Goal: Task Accomplishment & Management: Complete application form

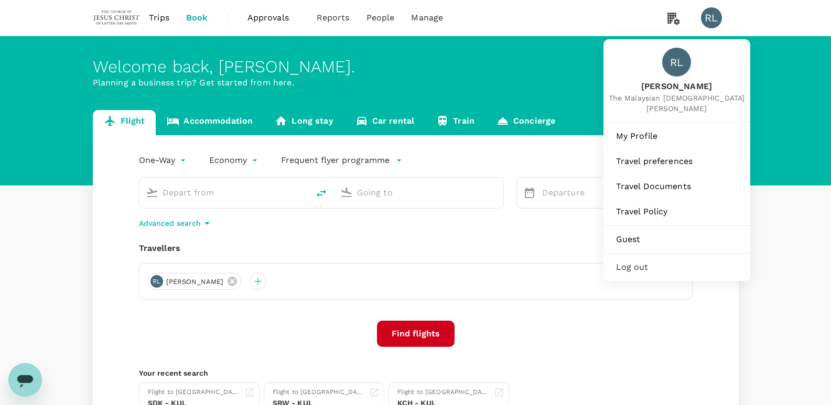
type input "Singapore Changi (SIN)"
type input "Kuala Lumpur Intl ([GEOGRAPHIC_DATA])"
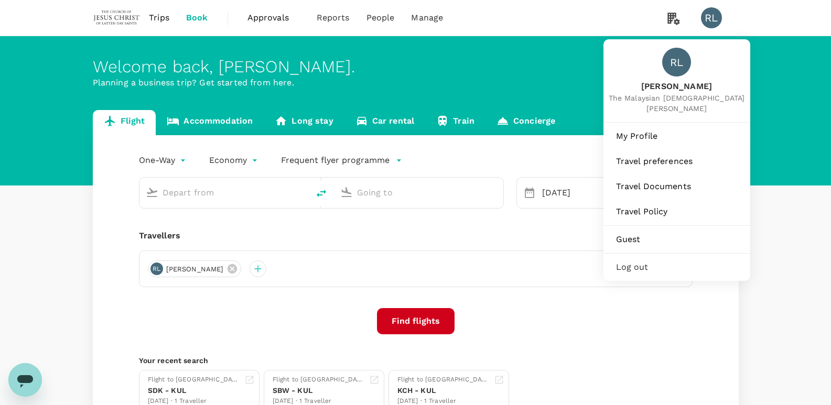
type input "Singapore Changi (SIN)"
type input "Kuala Lumpur Intl ([GEOGRAPHIC_DATA])"
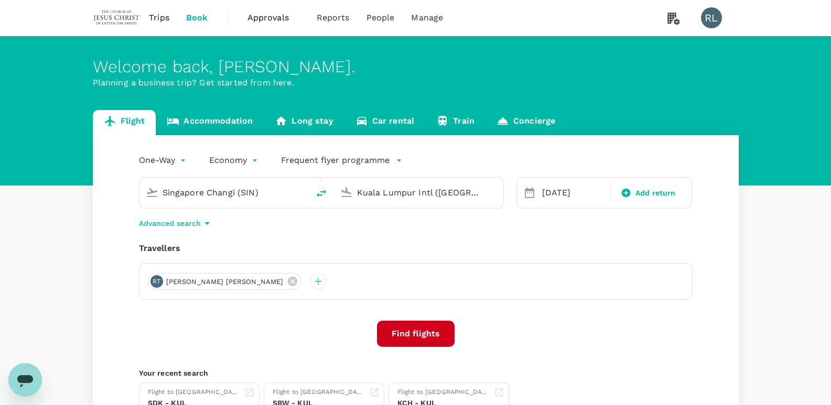
click at [785, 234] on div "Flight Accommodation Long stay Car rental Train Concierge One-Way oneway Econom…" at bounding box center [415, 275] width 831 height 331
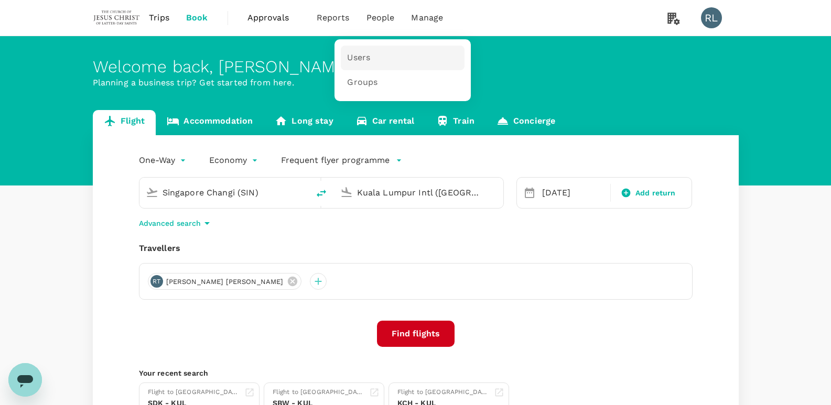
click at [353, 58] on span "Users" at bounding box center [358, 58] width 23 height 12
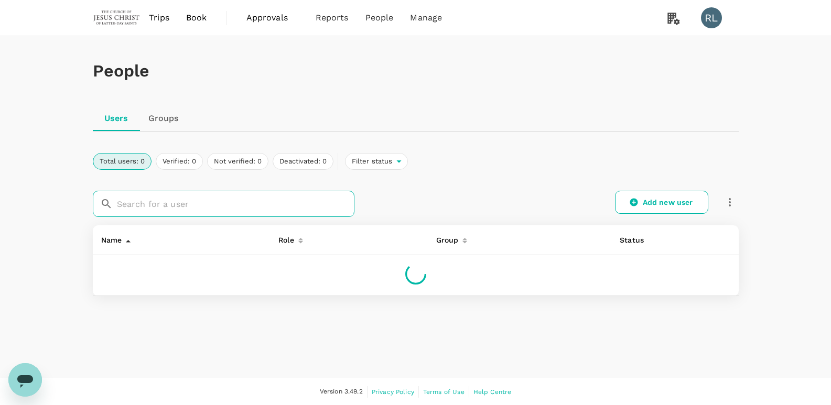
click at [236, 207] on input "text" at bounding box center [236, 204] width 238 height 26
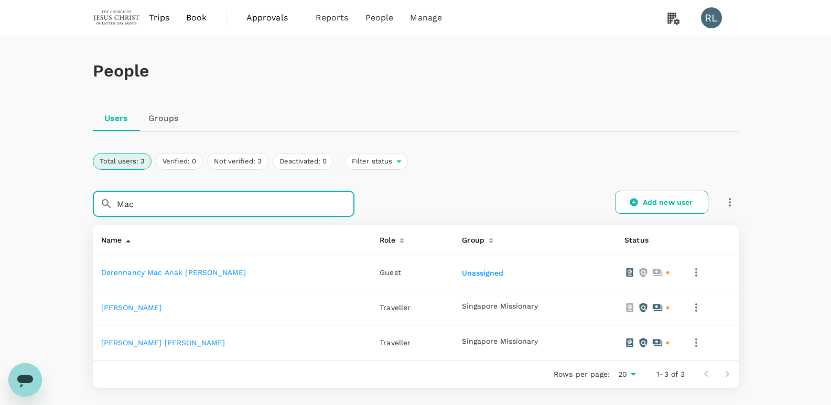
type input "Mac"
click at [162, 311] on link "[PERSON_NAME]" at bounding box center [131, 308] width 61 height 8
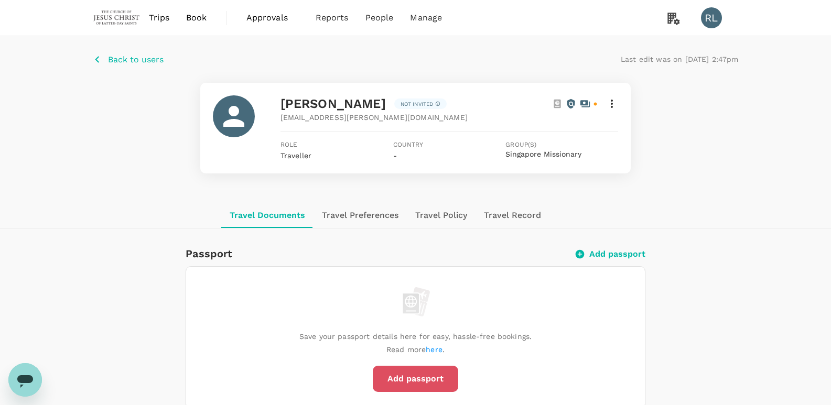
click at [415, 374] on button "Add passport" at bounding box center [415, 379] width 85 height 26
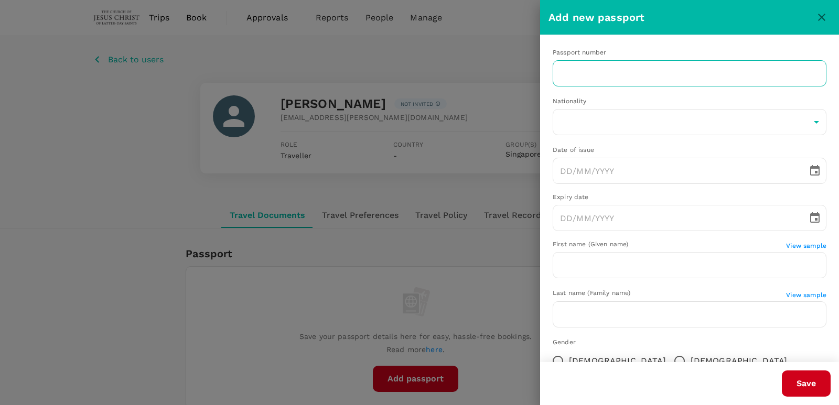
click at [604, 84] on input "text" at bounding box center [690, 73] width 274 height 26
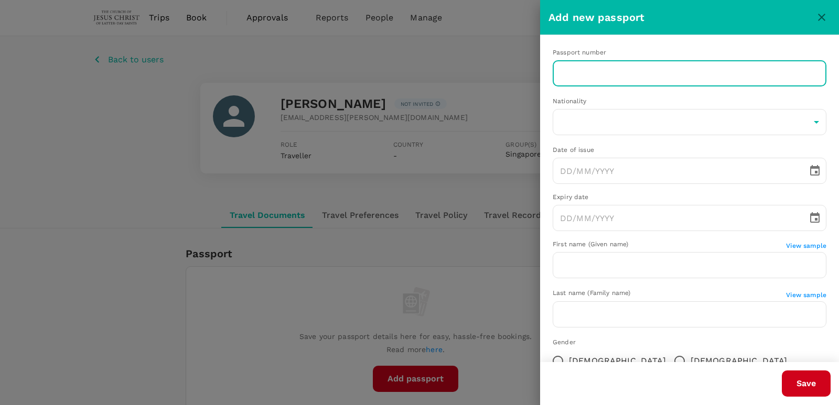
click at [681, 78] on input "text" at bounding box center [690, 73] width 274 height 26
paste input "A60164694"
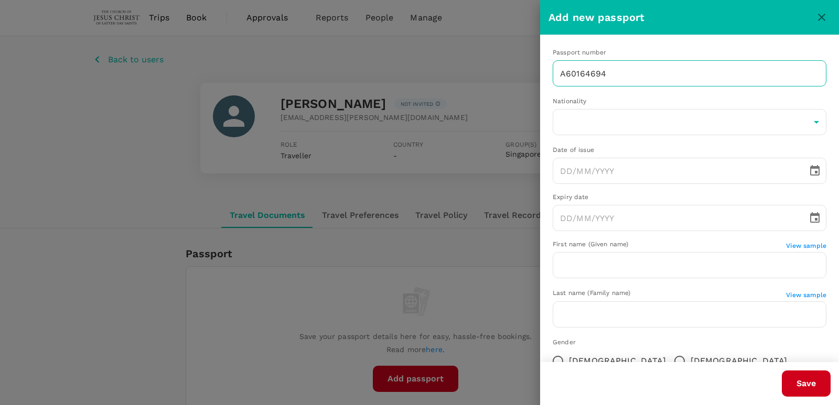
click at [624, 73] on input "A60164694" at bounding box center [690, 73] width 274 height 26
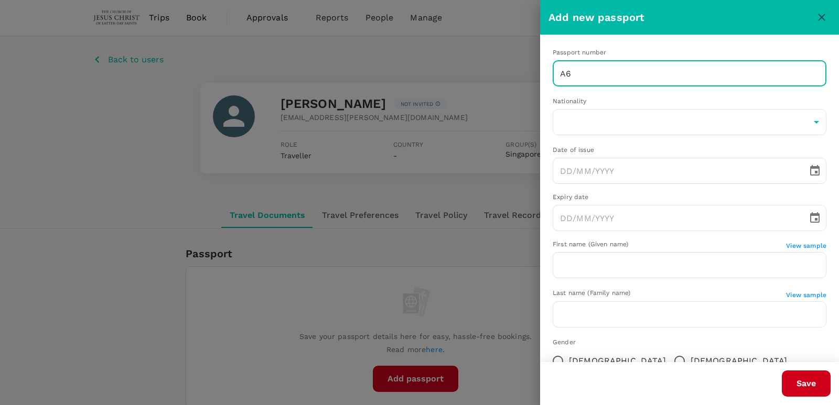
type input "A"
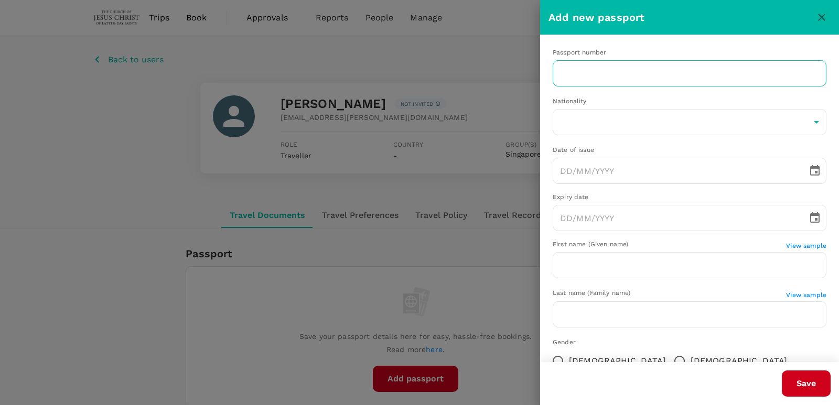
click at [584, 74] on input "text" at bounding box center [690, 73] width 274 height 26
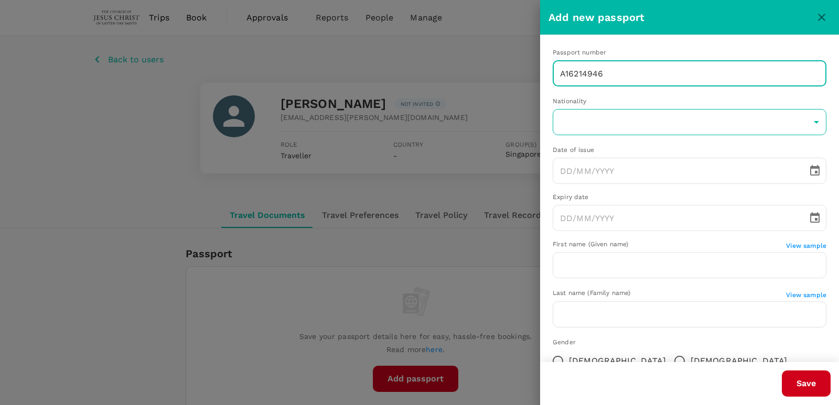
type input "A16214946"
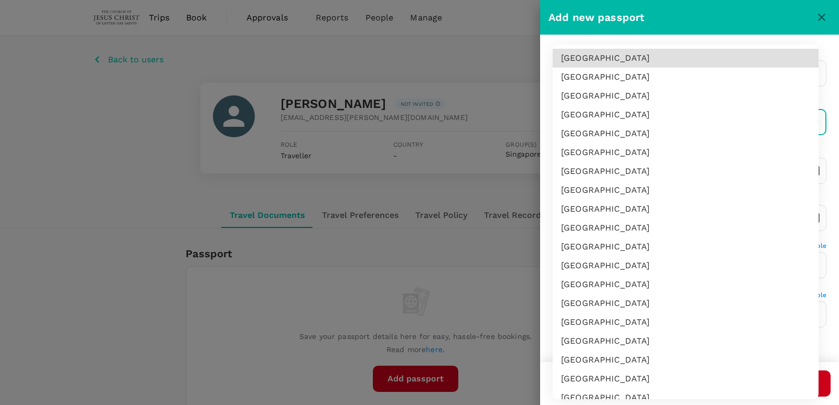
scroll to position [3291, 0]
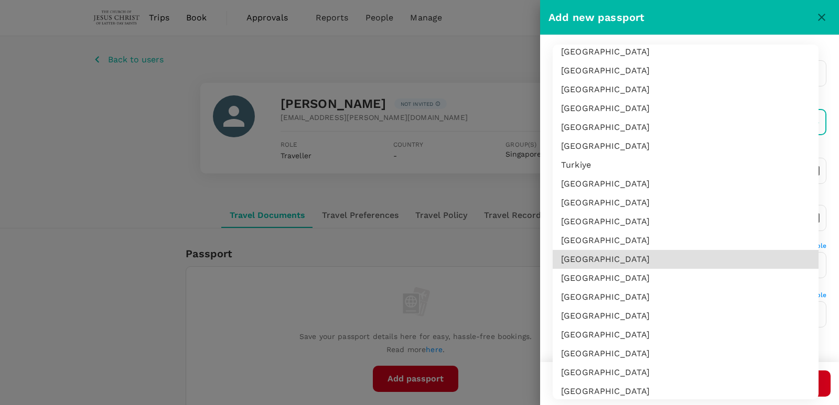
click at [608, 293] on li "[GEOGRAPHIC_DATA]" at bounding box center [686, 297] width 266 height 19
type input "US"
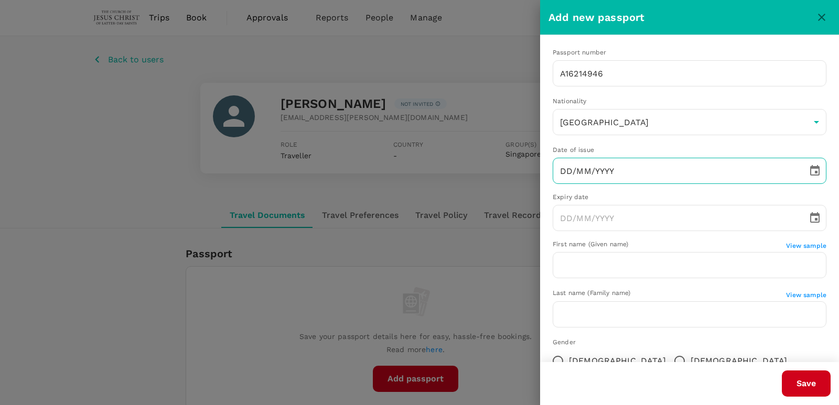
click at [641, 170] on input "DD/MM/YYYY" at bounding box center [677, 171] width 248 height 26
click at [637, 170] on input "DD/MM/YYYY" at bounding box center [677, 171] width 248 height 26
paste input "text"
click at [562, 173] on input "DD/MM/YYYY" at bounding box center [677, 171] width 248 height 26
paste input "[DATE]"
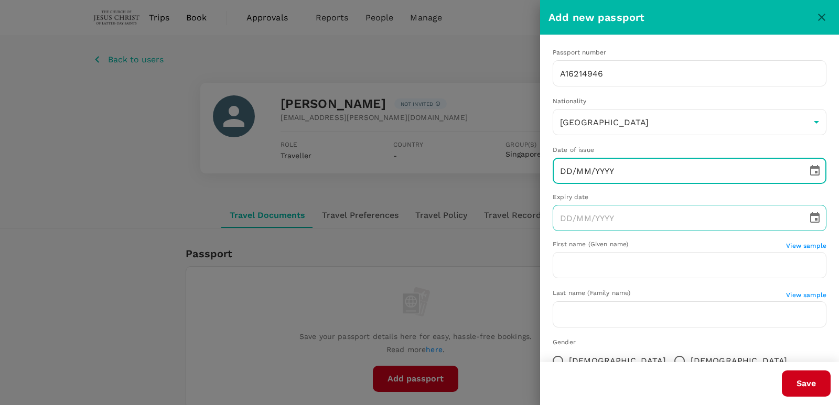
type input "[DATE]"
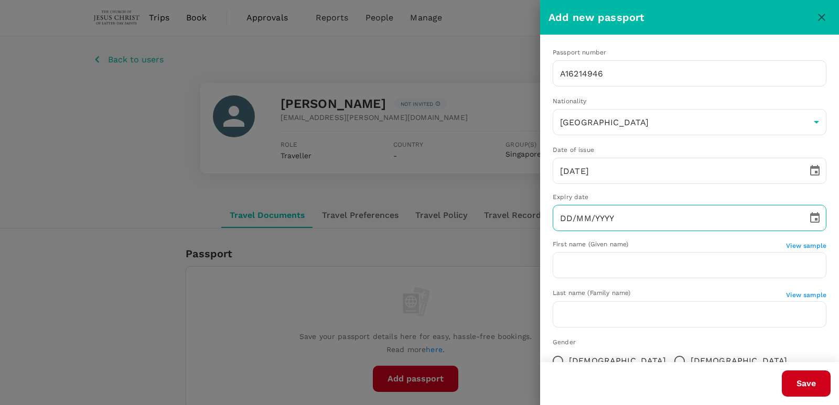
click at [662, 227] on input "DD/MM/YYYY" at bounding box center [677, 218] width 248 height 26
click at [658, 223] on input "DD/MM/YYYY" at bounding box center [677, 218] width 248 height 26
click at [665, 216] on input "DD/MM/YYYY" at bounding box center [677, 218] width 248 height 26
paste input "[DATE]"
type input "[DATE]"
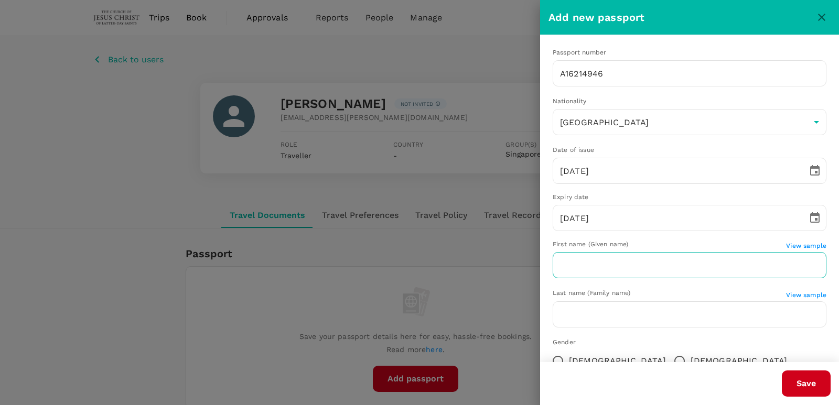
click at [586, 266] on input "text" at bounding box center [690, 265] width 274 height 26
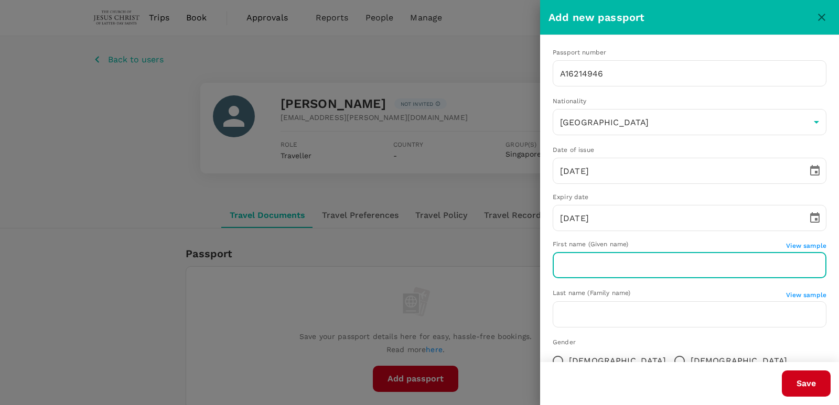
paste input "[DATE]"
type input "1"
click at [690, 268] on input "text" at bounding box center [690, 265] width 274 height 26
paste input "[PERSON_NAME]"
type input "[PERSON_NAME]"
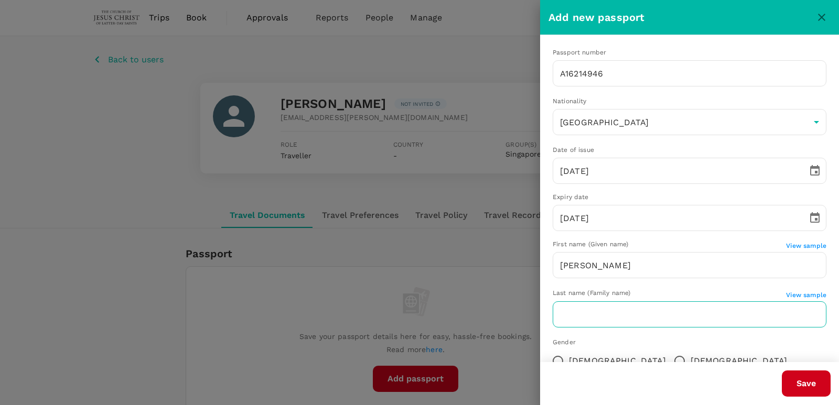
click at [608, 319] on input "text" at bounding box center [690, 315] width 274 height 26
paste input "[PERSON_NAME]"
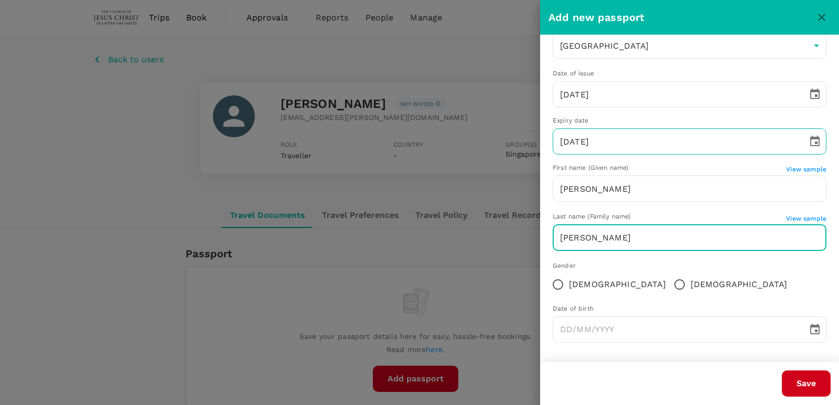
scroll to position [78, 0]
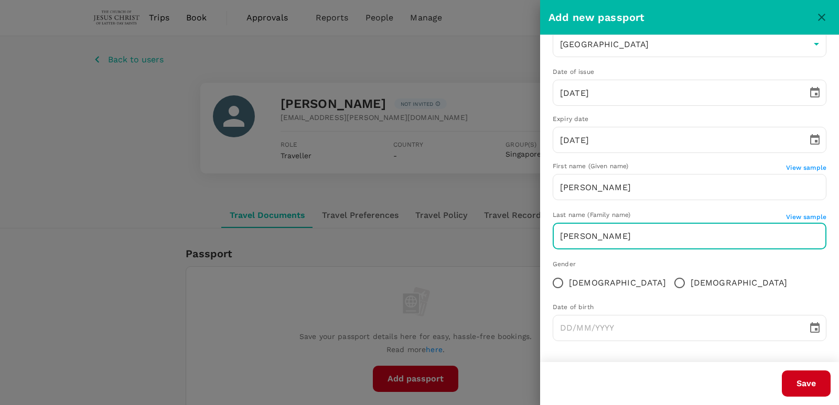
type input "[PERSON_NAME]"
click at [555, 283] on input "[DEMOGRAPHIC_DATA]" at bounding box center [558, 283] width 22 height 22
radio input "true"
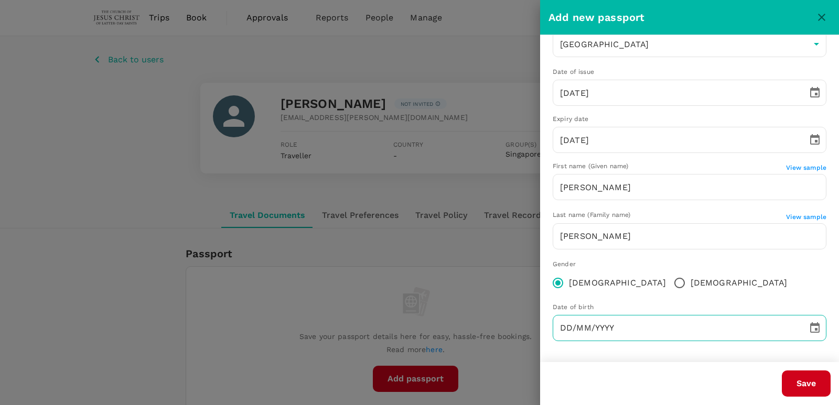
click at [647, 334] on input "DD/MM/YYYY" at bounding box center [677, 328] width 248 height 26
paste input "[DATE]"
type input "[DATE]"
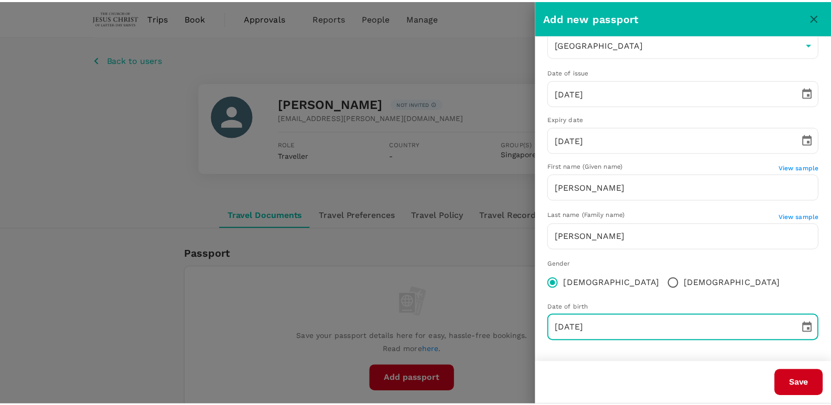
scroll to position [0, 0]
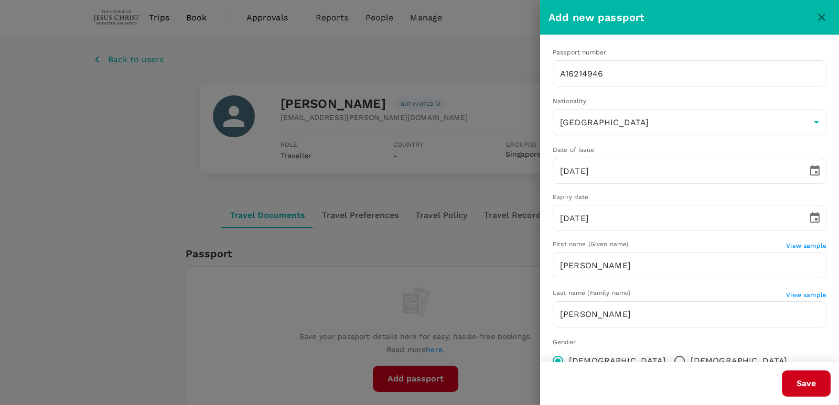
click at [804, 381] on button "Save" at bounding box center [806, 384] width 49 height 26
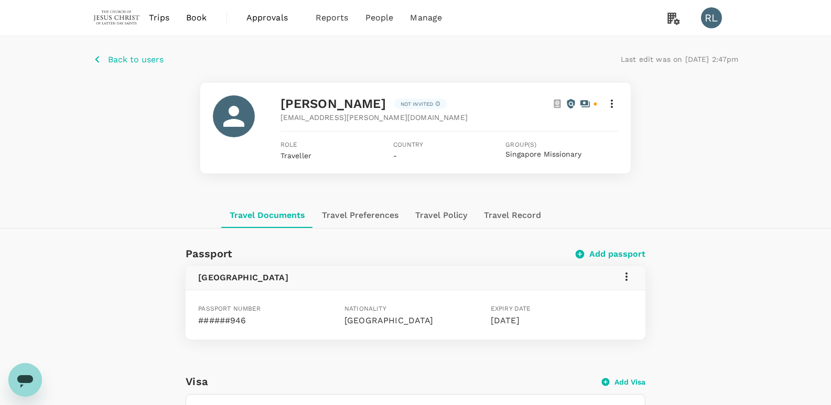
click at [143, 60] on p "Back to users" at bounding box center [136, 59] width 56 height 13
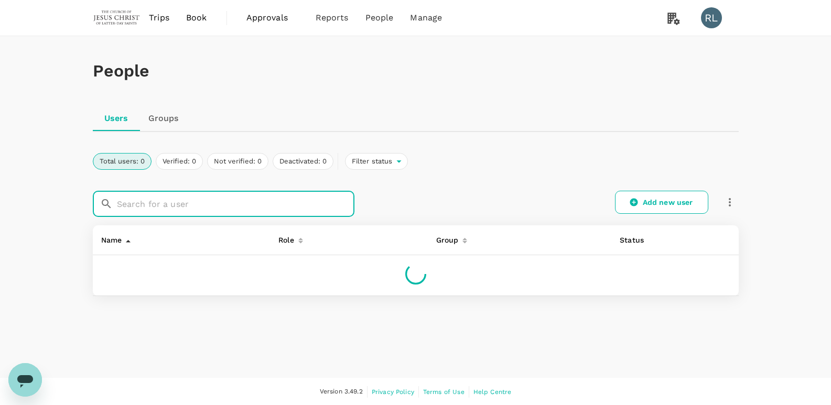
click at [250, 210] on input "text" at bounding box center [236, 204] width 238 height 26
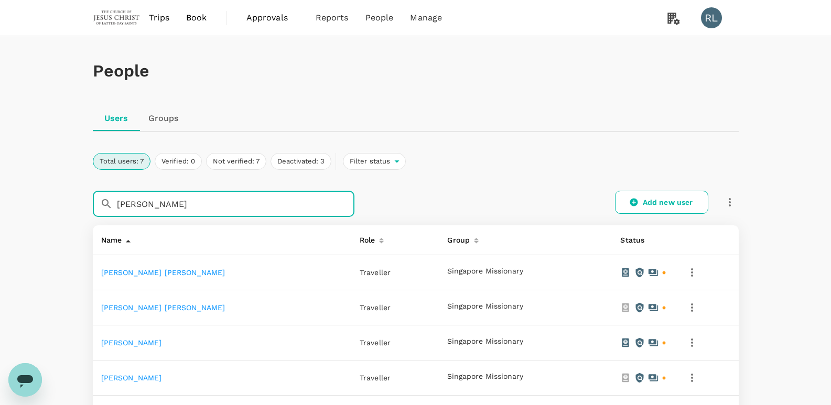
type input "[PERSON_NAME]"
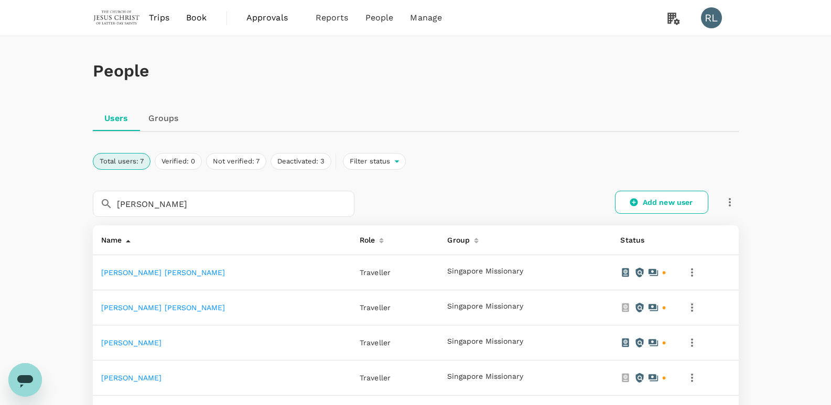
click at [147, 382] on link "[PERSON_NAME]" at bounding box center [131, 378] width 61 height 8
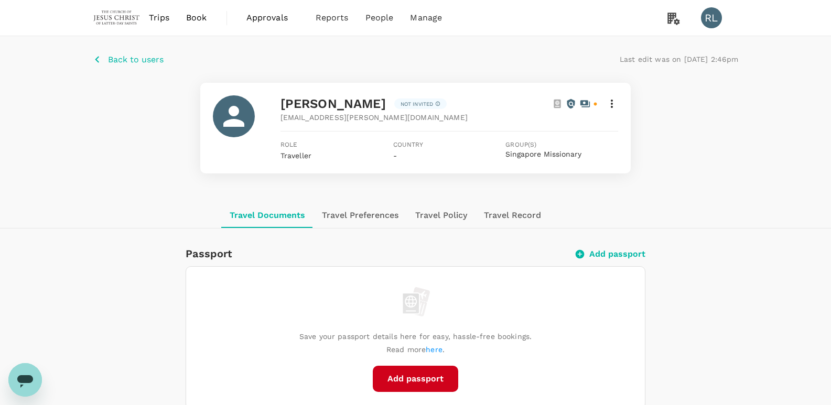
click at [423, 382] on button "Add passport" at bounding box center [415, 379] width 85 height 26
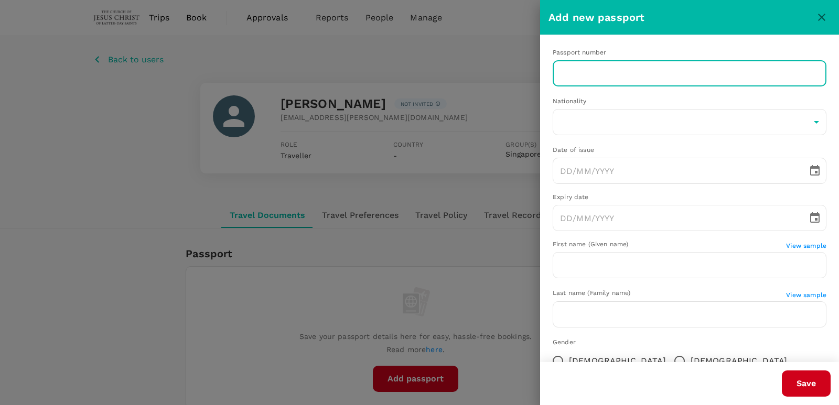
click at [588, 73] on input "text" at bounding box center [690, 73] width 274 height 26
paste input "A55045790"
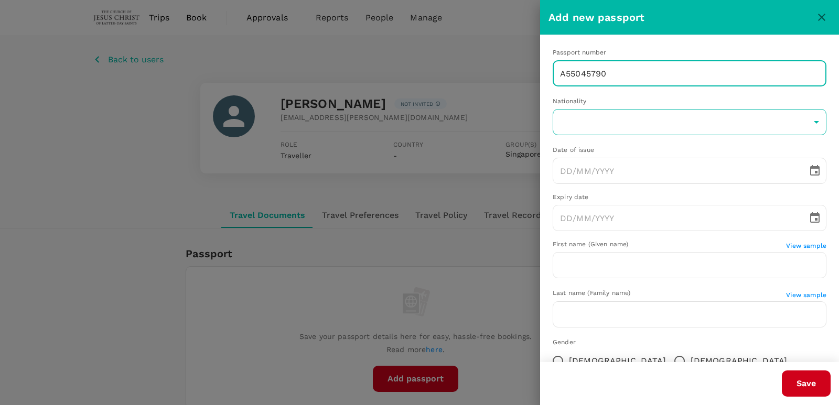
type input "A55045790"
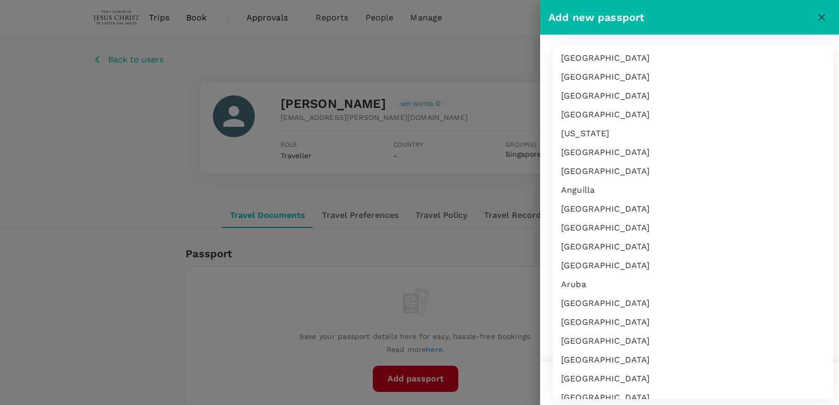
scroll to position [4160, 0]
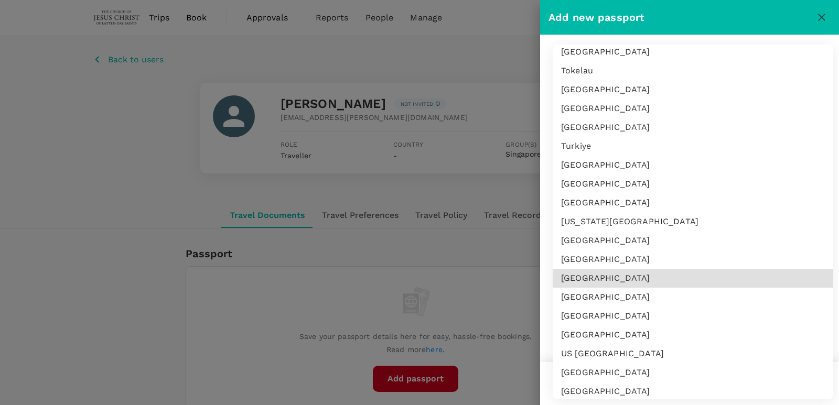
click at [606, 314] on li "[GEOGRAPHIC_DATA]" at bounding box center [693, 316] width 281 height 19
type input "US"
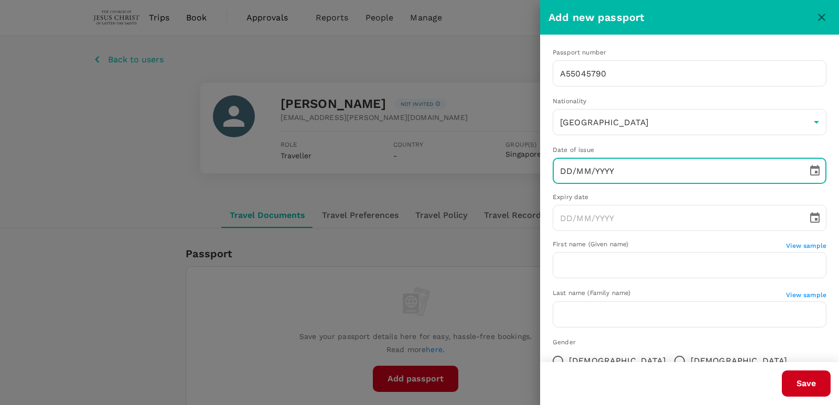
click at [602, 165] on input "DD/MM/YYYY" at bounding box center [677, 171] width 248 height 26
paste input "[DATE]"
type input "[DATE]"
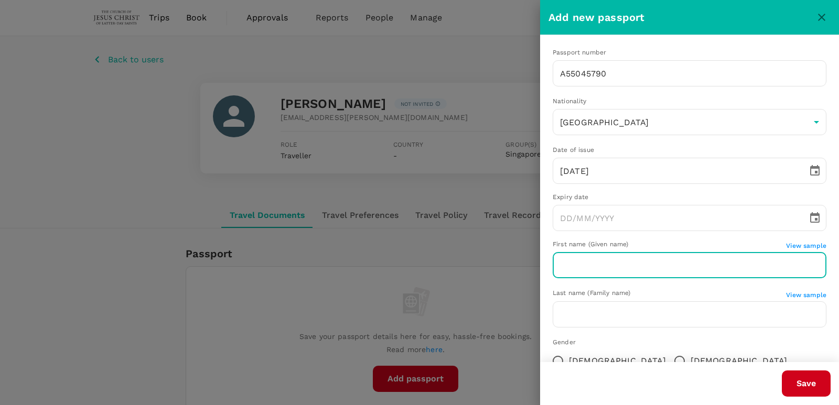
click at [616, 261] on input "text" at bounding box center [690, 265] width 274 height 26
paste input "[DATE]"
type input "[DATE]"
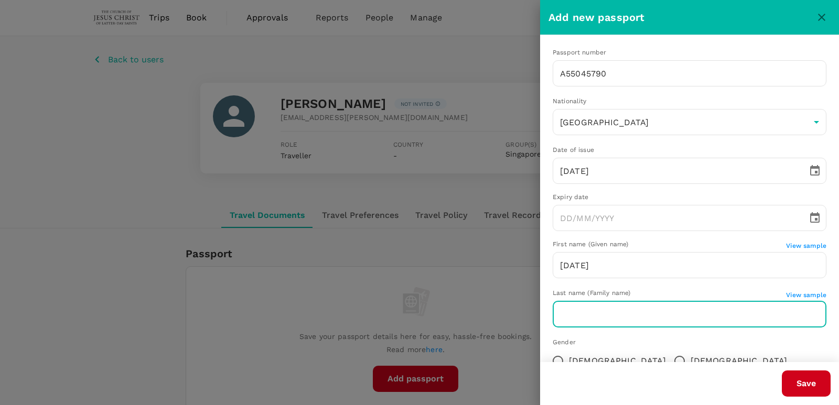
click at [615, 324] on input "text" at bounding box center [690, 315] width 274 height 26
paste input "[PERSON_NAME]"
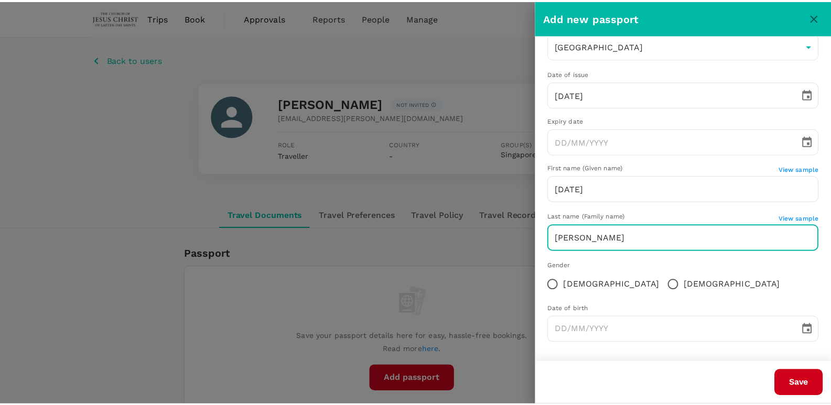
scroll to position [78, 0]
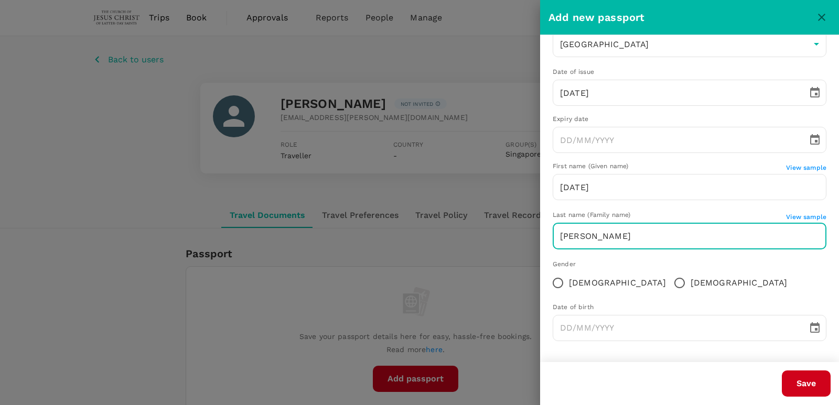
type input "[PERSON_NAME]"
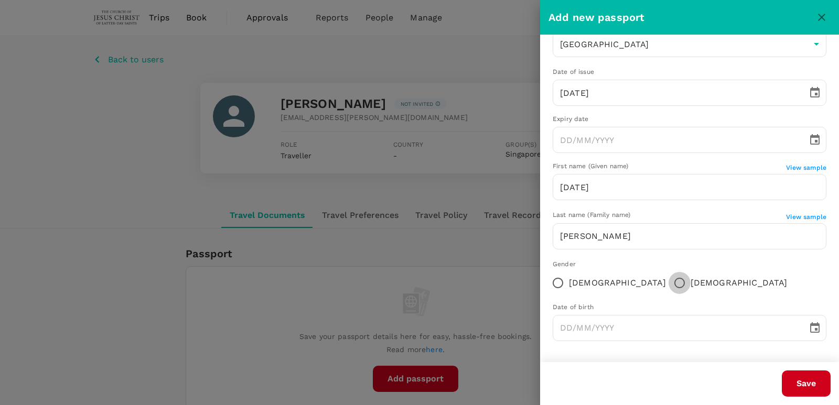
click at [669, 283] on input "[DEMOGRAPHIC_DATA]" at bounding box center [680, 283] width 22 height 22
radio input "true"
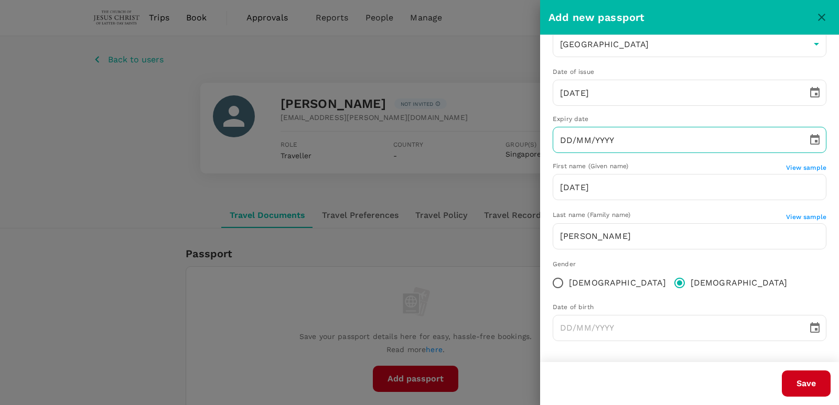
click at [604, 138] on input "DD/MM/YYYY" at bounding box center [677, 140] width 248 height 26
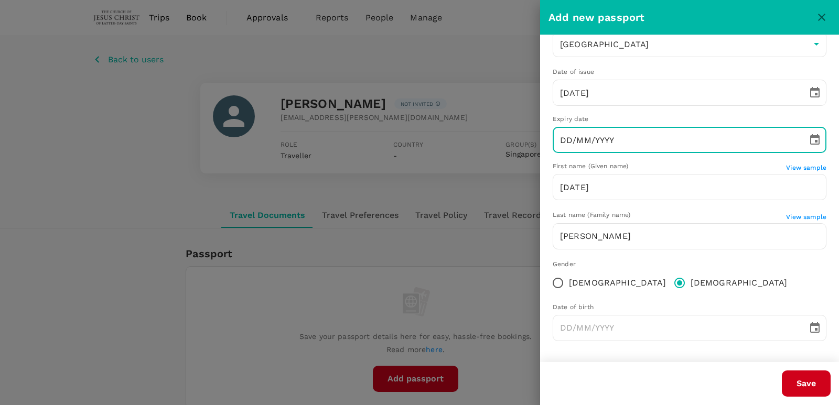
paste input "[DATE]"
type input "[DATE]"
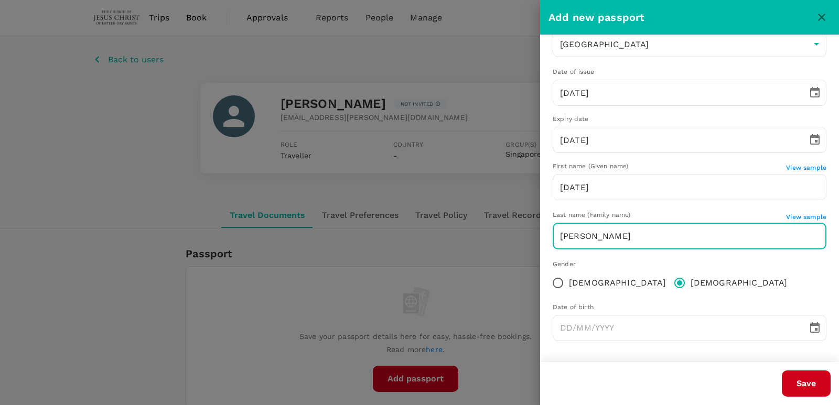
click at [609, 228] on input "[PERSON_NAME]" at bounding box center [690, 236] width 274 height 26
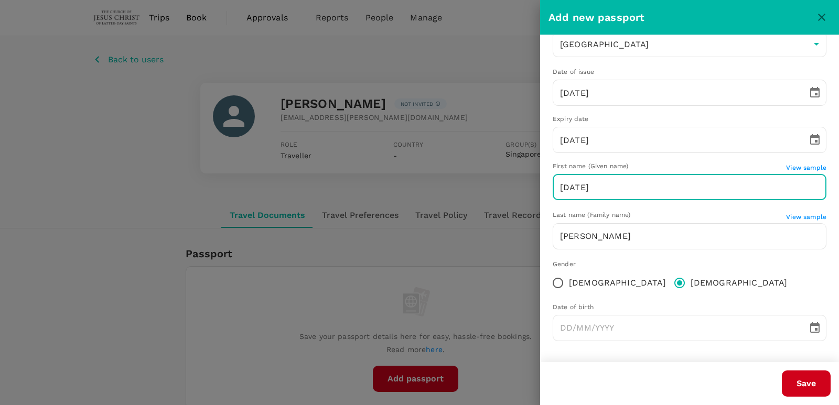
click at [624, 189] on input "[DATE]" at bounding box center [690, 187] width 274 height 26
paste input "[PERSON_NAME]"
click at [604, 186] on input "15/12/2034James" at bounding box center [690, 187] width 274 height 26
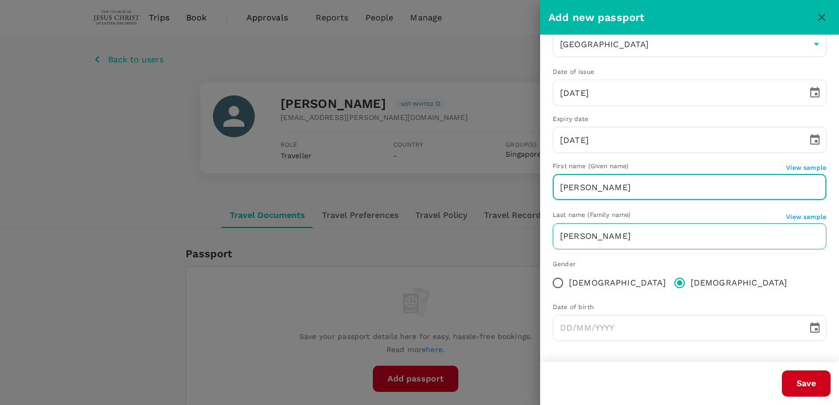
type input "[PERSON_NAME]"
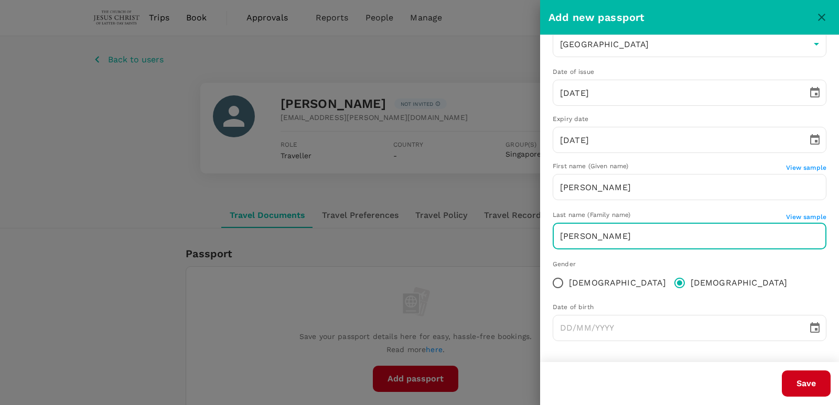
click at [638, 237] on input "[PERSON_NAME]" at bounding box center [690, 236] width 274 height 26
type input "M"
type input "[PERSON_NAME]"
click at [609, 192] on input "[PERSON_NAME]" at bounding box center [690, 187] width 274 height 26
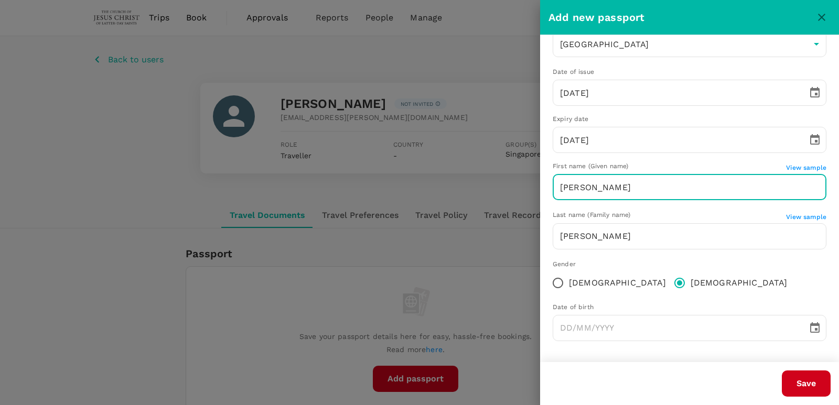
type input "J"
type input "[PERSON_NAME]"
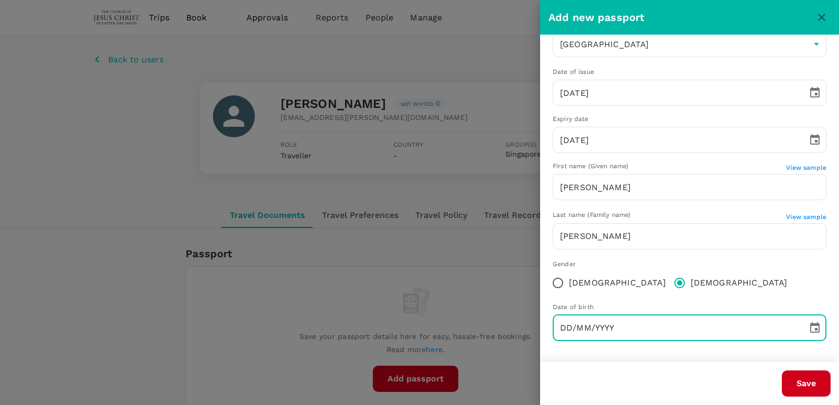
click at [653, 329] on input "DD/MM/YYYY" at bounding box center [677, 328] width 248 height 26
click at [674, 324] on input "DD/MM/YYYY" at bounding box center [677, 328] width 248 height 26
paste input "[DATE]"
type input "[DATE]"
click at [565, 369] on div "Save" at bounding box center [685, 379] width 291 height 35
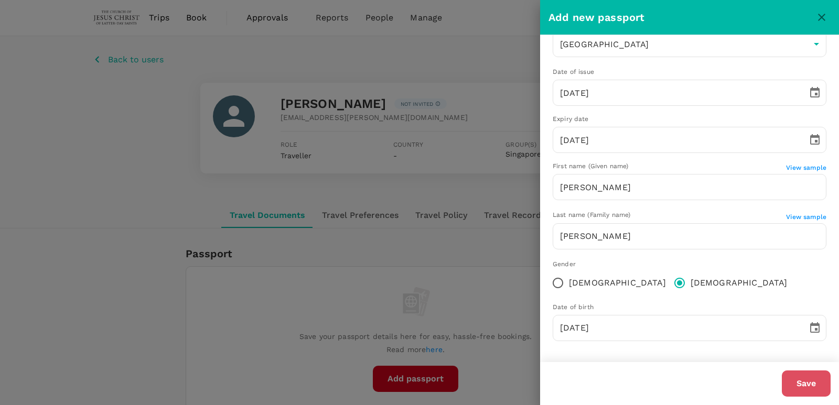
click at [803, 388] on button "Save" at bounding box center [806, 384] width 49 height 26
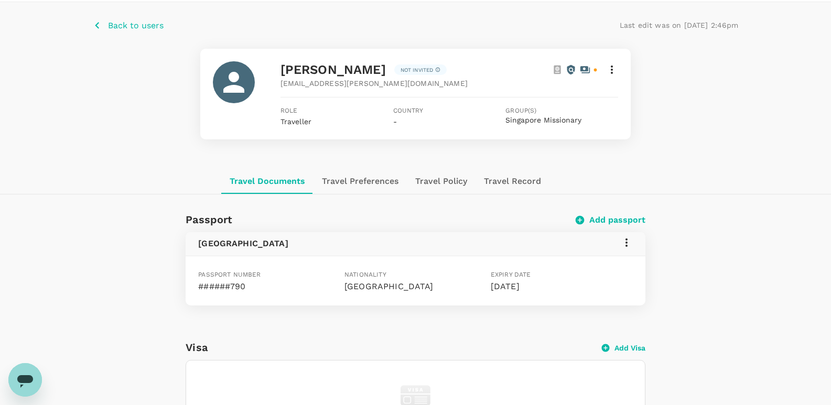
scroll to position [52, 0]
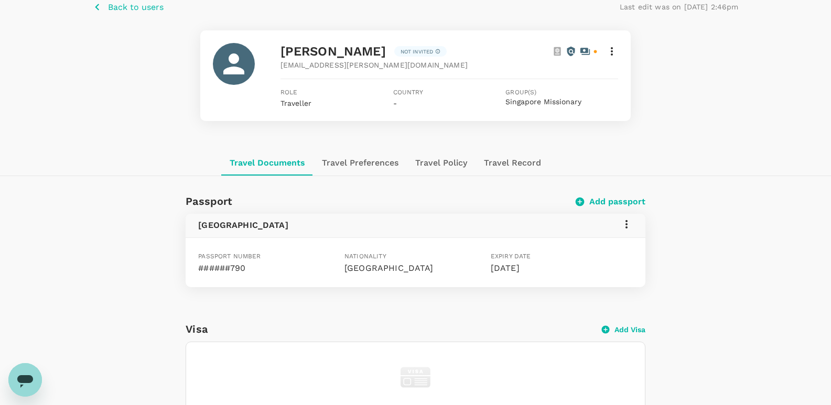
click at [123, 9] on p "Back to users" at bounding box center [136, 7] width 56 height 13
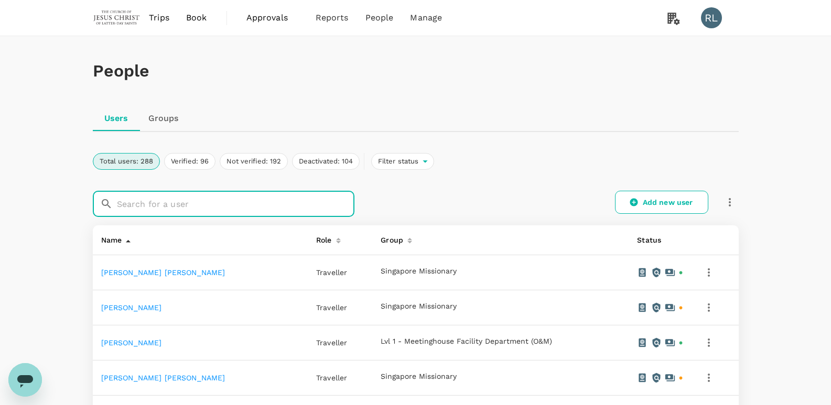
drag, startPoint x: 134, startPoint y: 209, endPoint x: 143, endPoint y: 209, distance: 8.9
click at [143, 209] on input "text" at bounding box center [236, 204] width 238 height 26
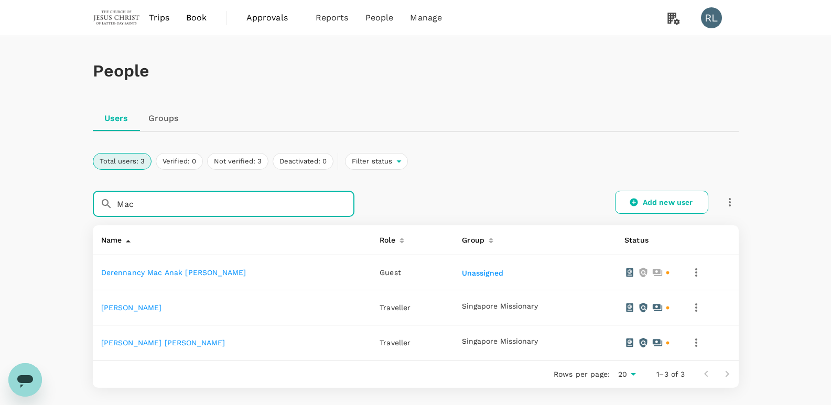
type input "Mac"
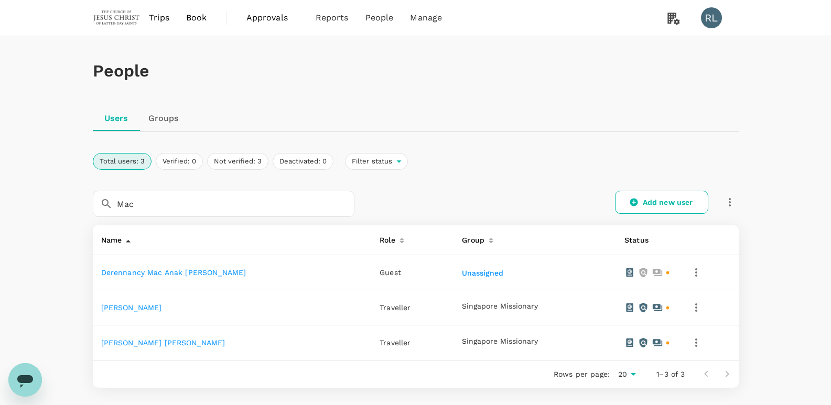
click at [152, 310] on link "[PERSON_NAME]" at bounding box center [131, 308] width 61 height 8
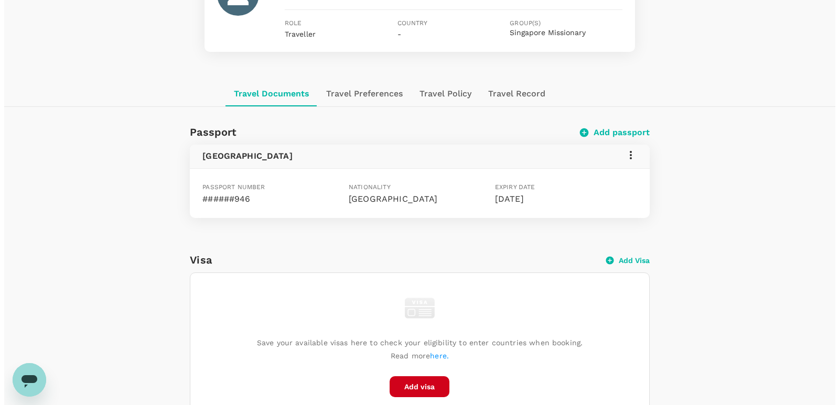
scroll to position [157, 0]
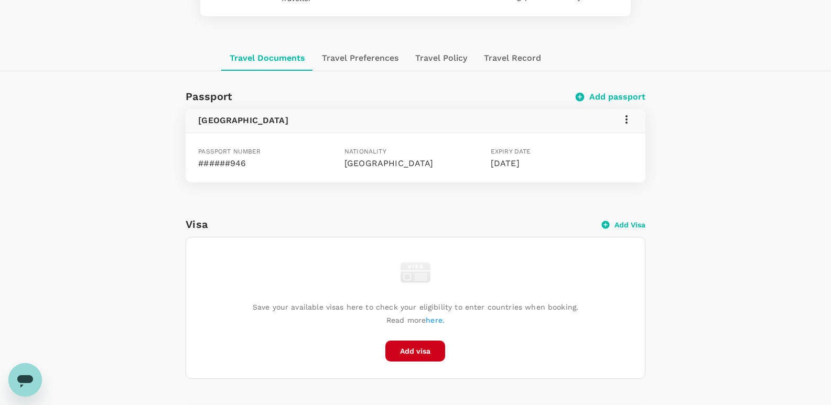
click at [628, 119] on icon at bounding box center [626, 119] width 13 height 13
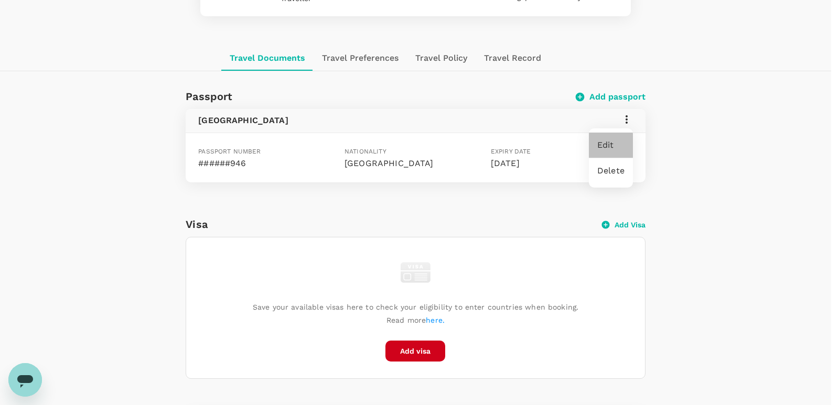
click at [625, 140] on div "Edit" at bounding box center [611, 145] width 44 height 25
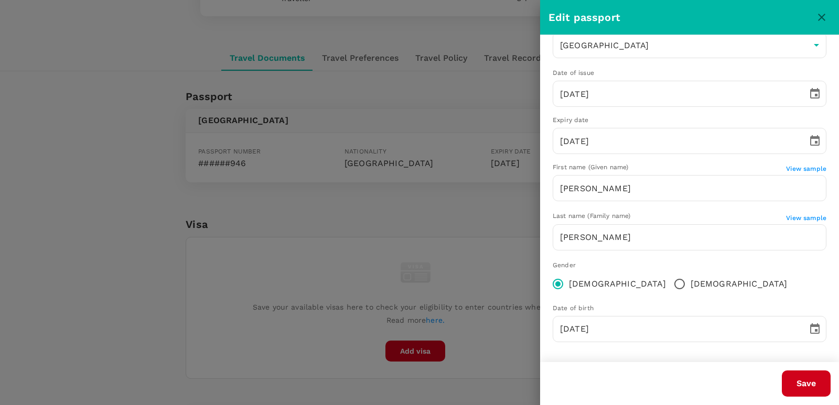
scroll to position [78, 0]
click at [669, 281] on input "[DEMOGRAPHIC_DATA]" at bounding box center [680, 283] width 22 height 22
radio input "true"
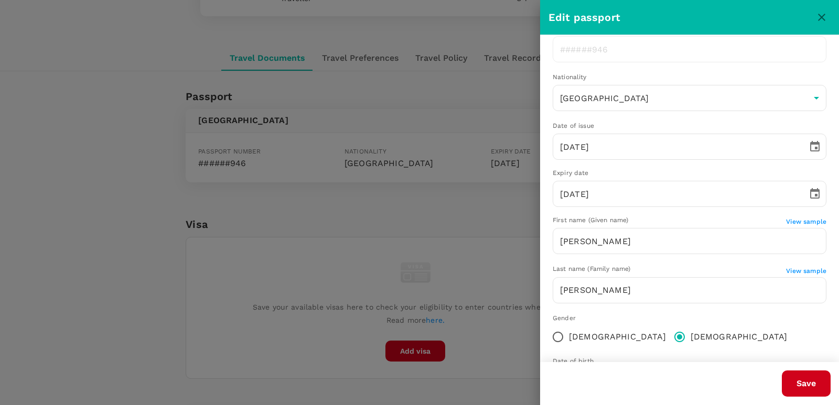
scroll to position [0, 0]
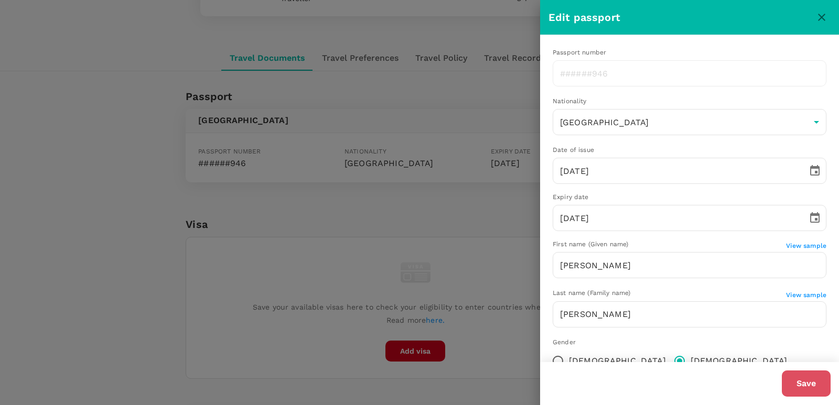
click at [797, 380] on button "Save" at bounding box center [806, 384] width 49 height 26
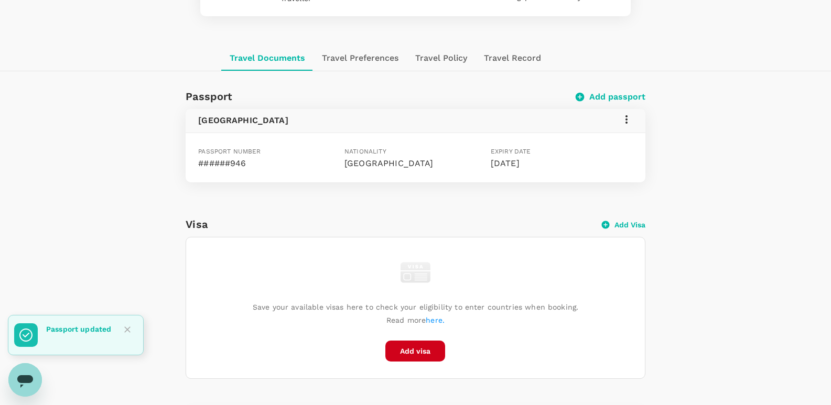
click at [627, 121] on icon at bounding box center [626, 119] width 13 height 13
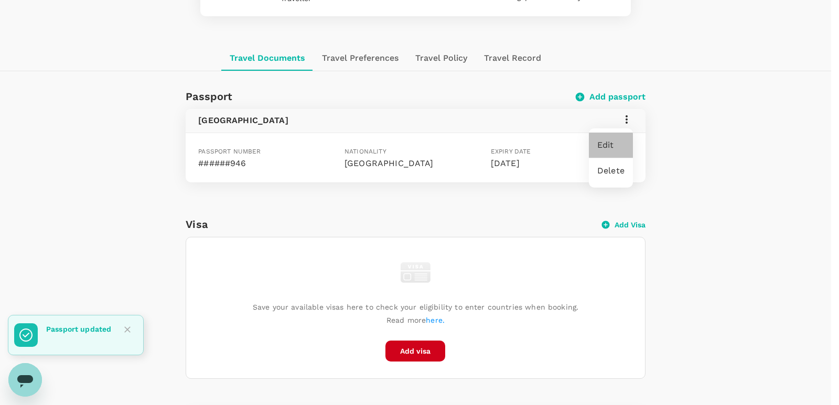
click at [626, 149] on div "Edit" at bounding box center [611, 145] width 44 height 25
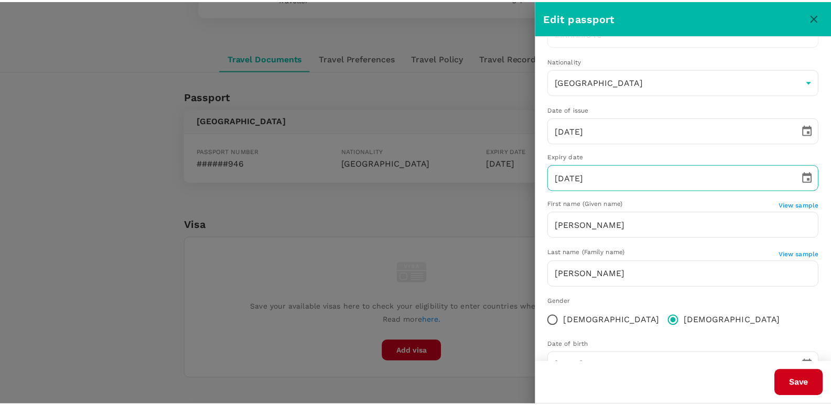
scroll to position [78, 0]
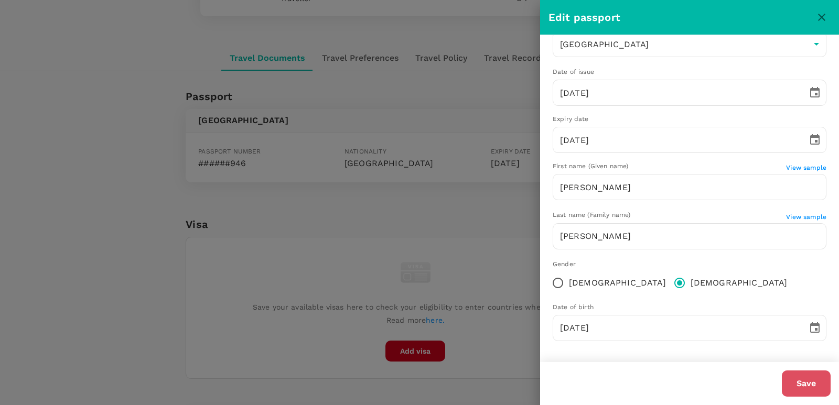
click at [809, 392] on button "Save" at bounding box center [806, 384] width 49 height 26
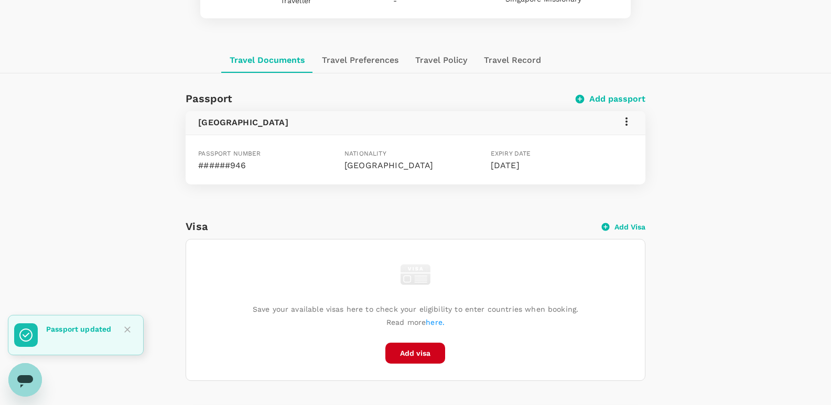
scroll to position [0, 0]
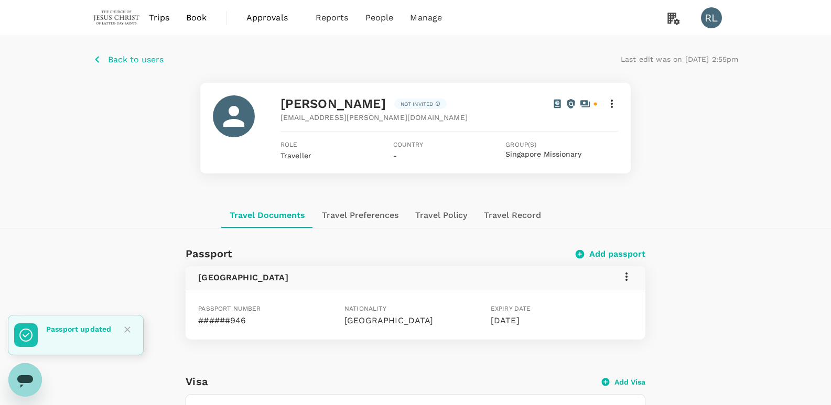
click at [150, 61] on p "Back to users" at bounding box center [136, 59] width 56 height 13
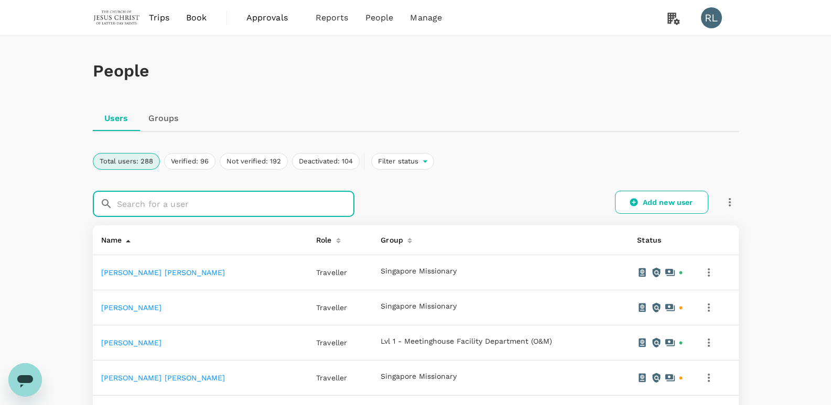
click at [169, 209] on input "text" at bounding box center [236, 204] width 238 height 26
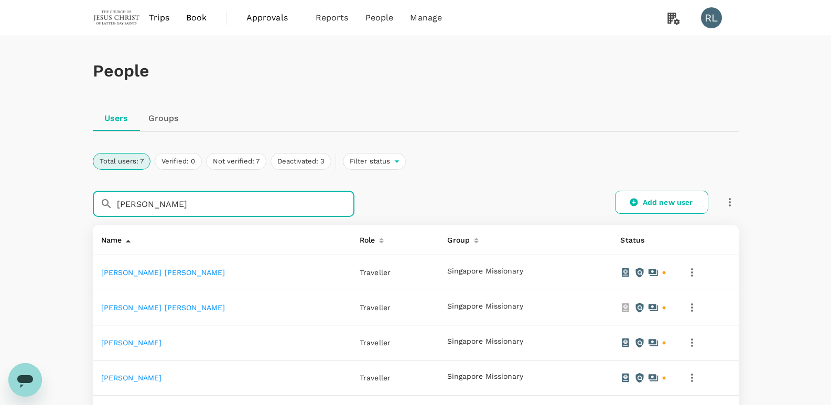
type input "[PERSON_NAME]"
click at [162, 377] on link "[PERSON_NAME]" at bounding box center [131, 378] width 61 height 8
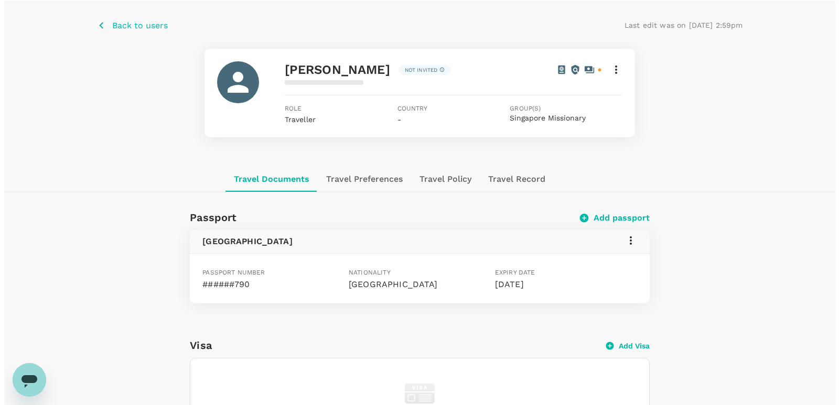
scroll to position [52, 0]
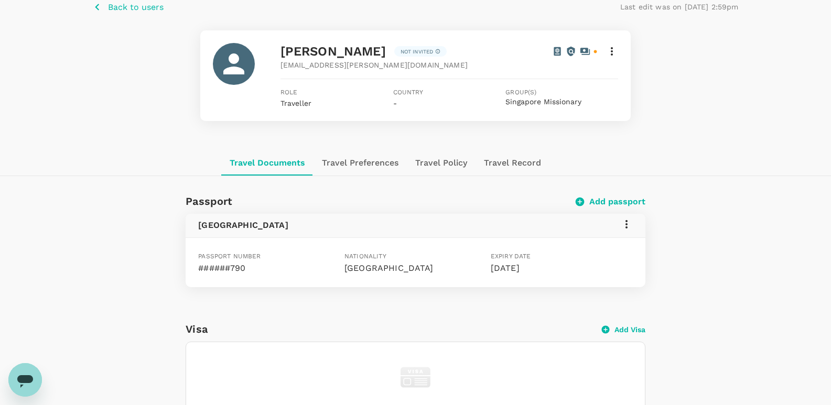
click at [628, 225] on icon at bounding box center [626, 224] width 13 height 13
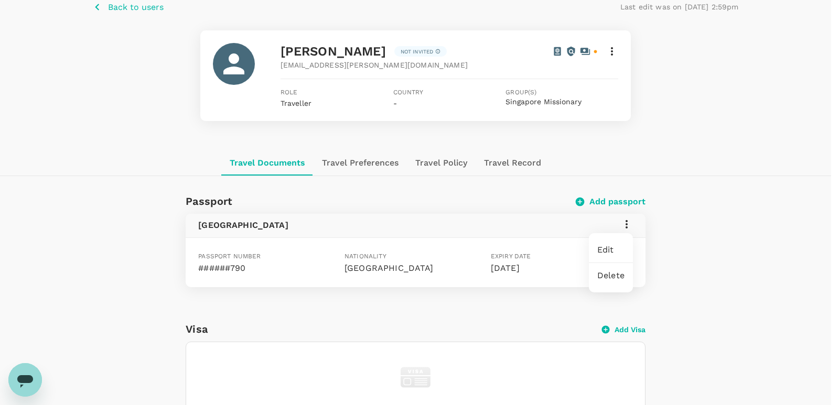
click at [620, 251] on span "Edit" at bounding box center [610, 250] width 27 height 13
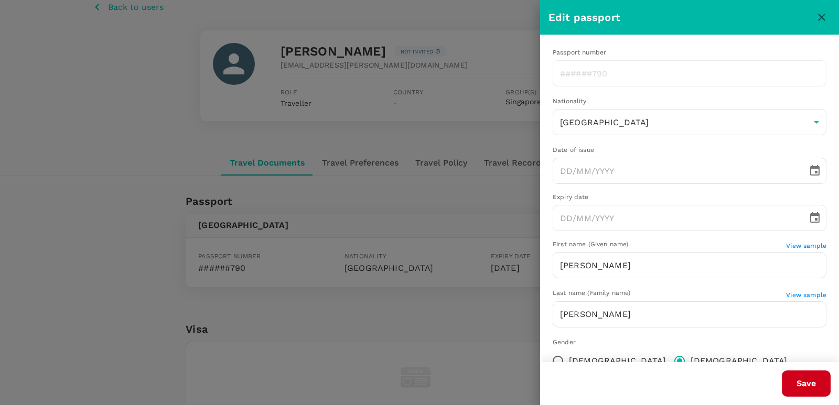
type input "[DATE]"
type input "[PERSON_NAME]"
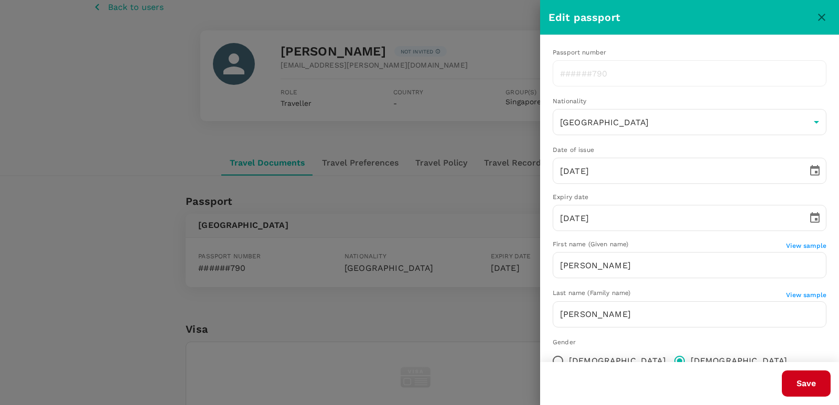
type input "[DATE]"
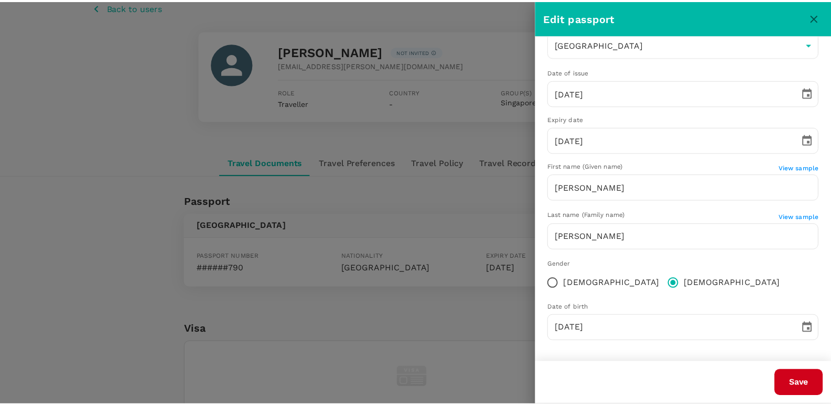
scroll to position [0, 0]
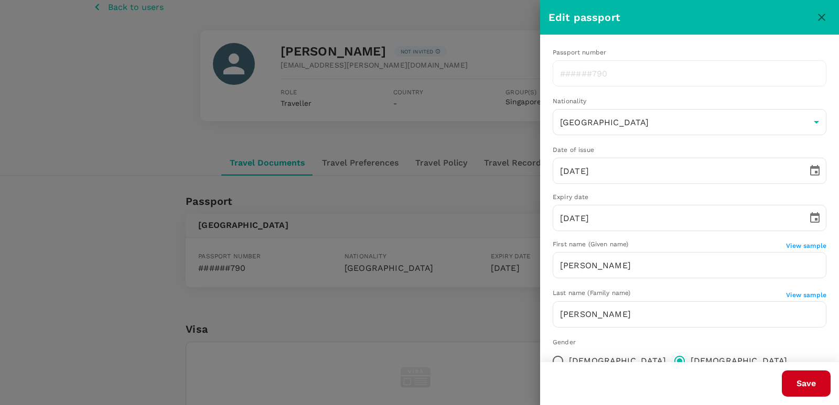
click at [809, 382] on button "Save" at bounding box center [806, 384] width 49 height 26
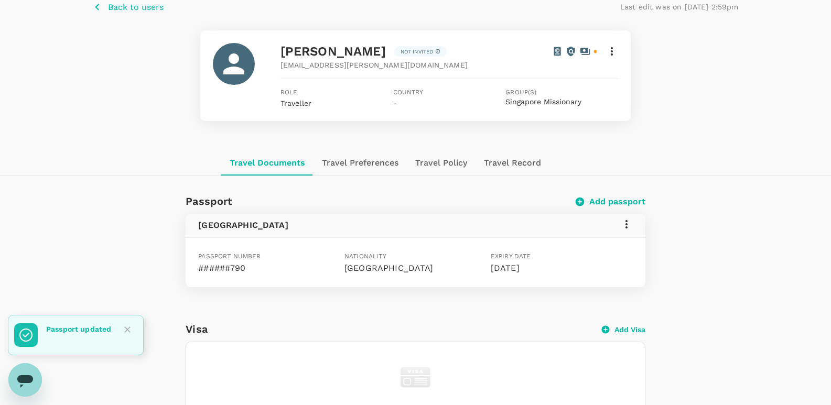
click at [113, 8] on p "Back to users" at bounding box center [136, 7] width 56 height 13
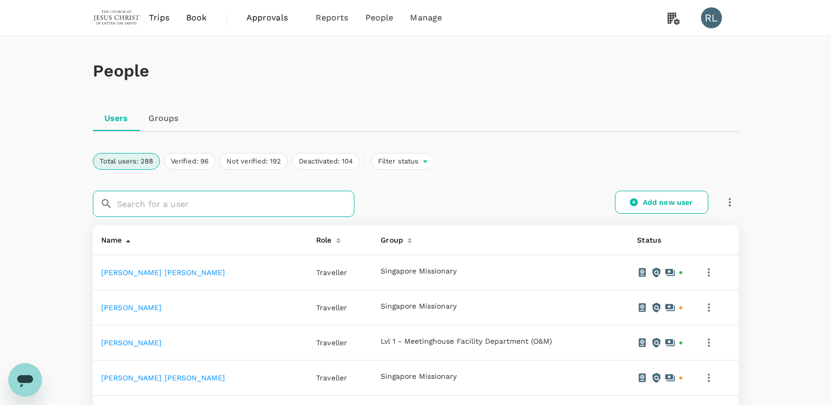
click at [186, 196] on input "text" at bounding box center [236, 204] width 238 height 26
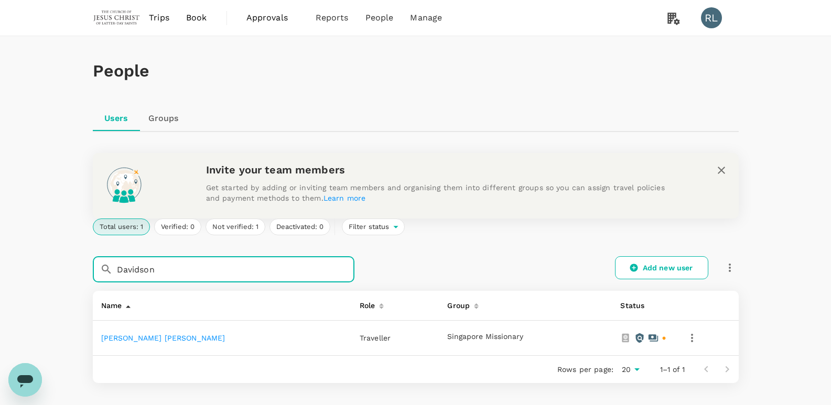
type input "Davidson"
click at [151, 335] on link "[PERSON_NAME] [PERSON_NAME]" at bounding box center [163, 338] width 124 height 8
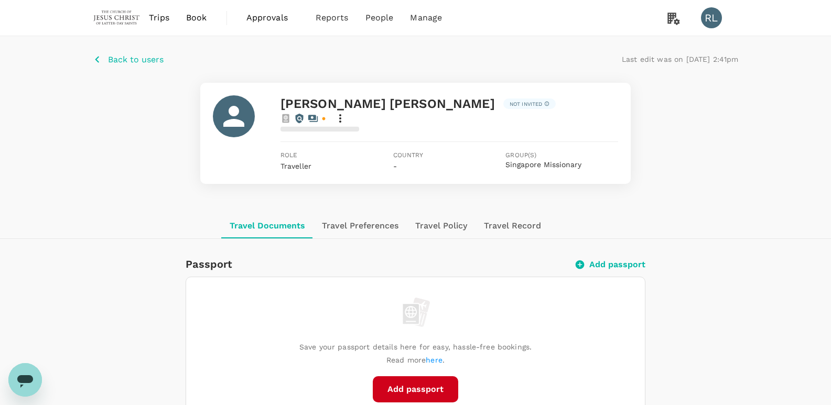
click at [395, 380] on button "Add passport" at bounding box center [415, 390] width 85 height 26
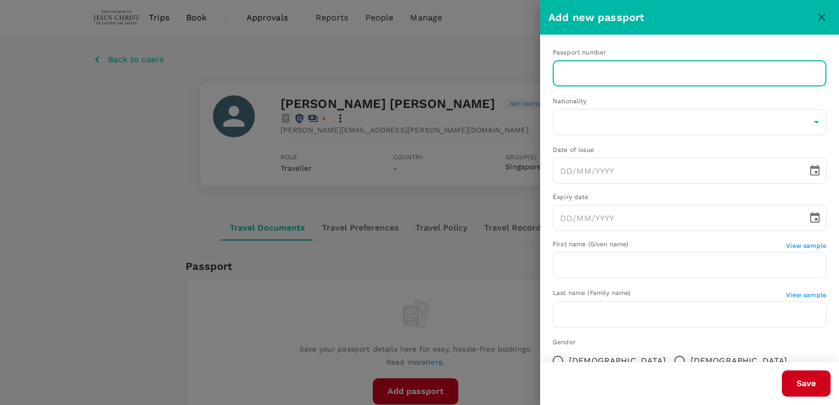
click at [711, 73] on input "text" at bounding box center [690, 73] width 274 height 26
paste input "A60164694"
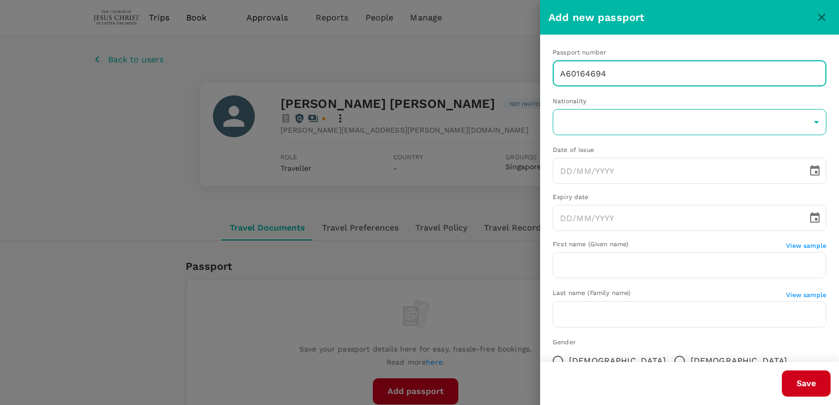
type input "A60164694"
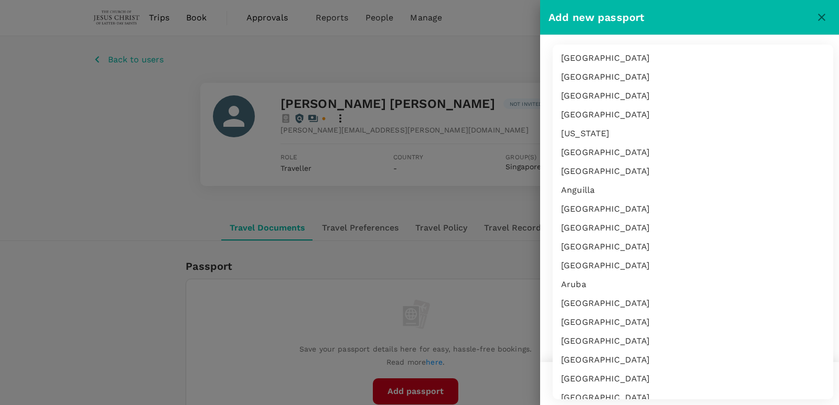
scroll to position [4160, 0]
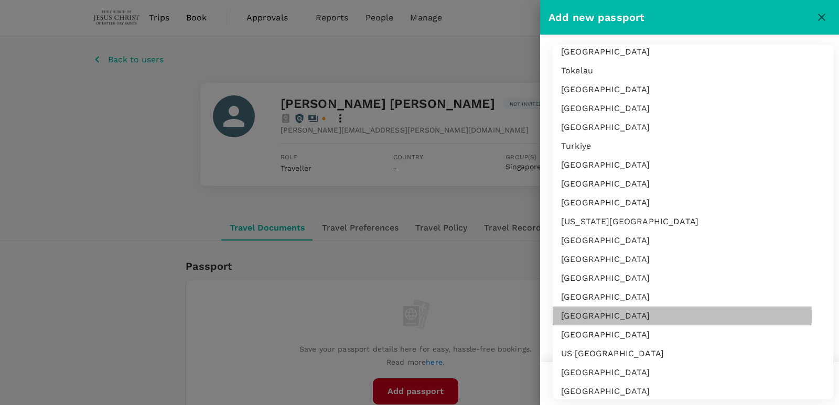
click at [627, 316] on li "[GEOGRAPHIC_DATA]" at bounding box center [693, 316] width 281 height 19
type input "US"
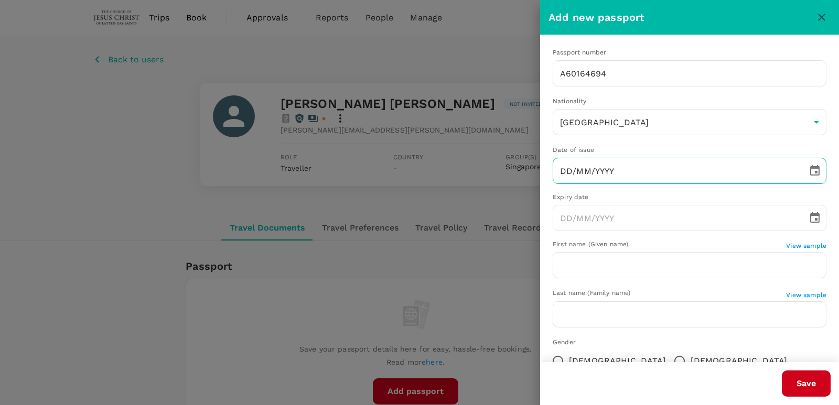
click at [587, 165] on input "DD/MM/YYYY" at bounding box center [677, 171] width 248 height 26
paste input "[DATE]"
type input "[DATE]"
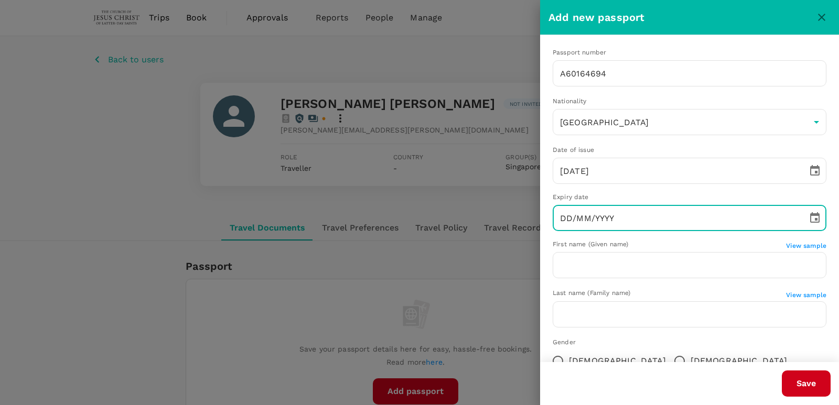
click at [684, 231] on input "DD/MM/YYYY" at bounding box center [677, 218] width 248 height 26
paste input "[DATE]"
type input "[DATE]"
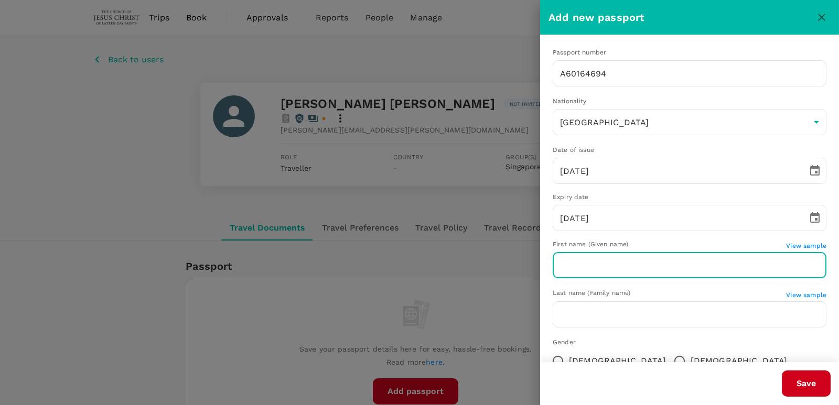
click at [668, 273] on input "text" at bounding box center [690, 265] width 274 height 26
paste input "[PERSON_NAME]"
type input "[PERSON_NAME]"
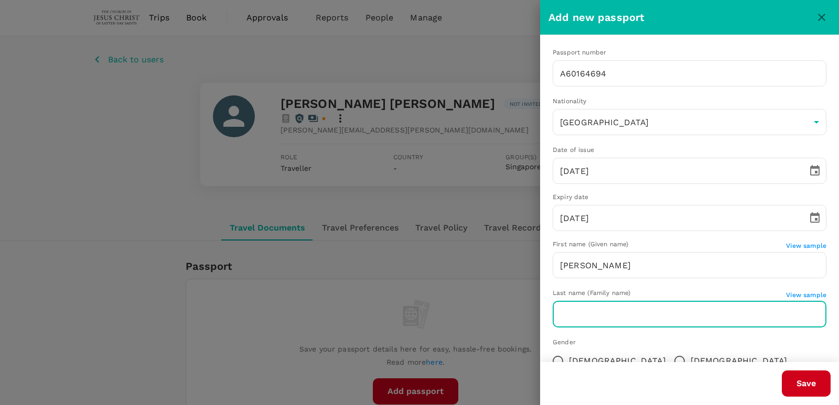
click at [632, 313] on input "text" at bounding box center [690, 315] width 274 height 26
paste input "Davidson"
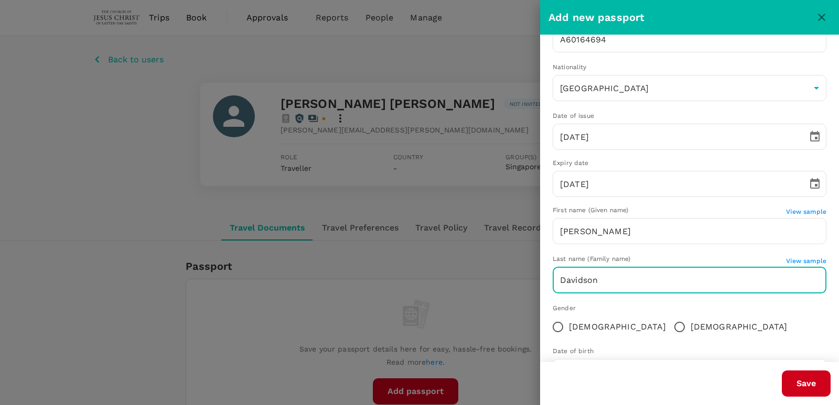
scroll to position [78, 0]
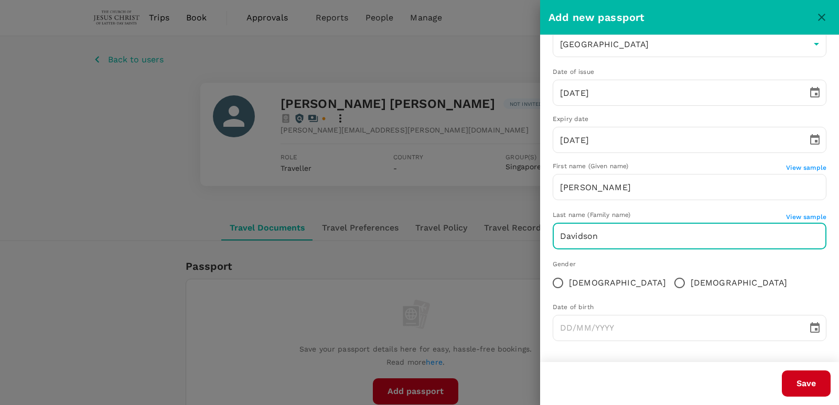
type input "Davidson"
click at [669, 286] on input "[DEMOGRAPHIC_DATA]" at bounding box center [680, 283] width 22 height 22
radio input "true"
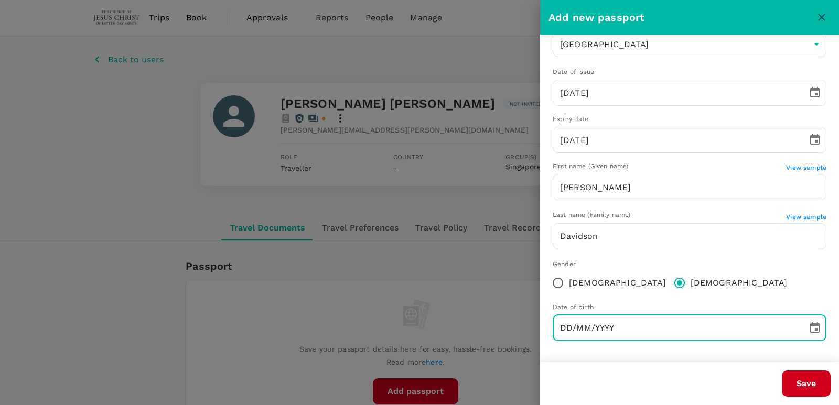
click at [619, 326] on input "DD/MM/YYYY" at bounding box center [677, 328] width 248 height 26
paste input "[DATE]"
type input "[DATE]"
click at [797, 378] on button "Save" at bounding box center [806, 384] width 49 height 26
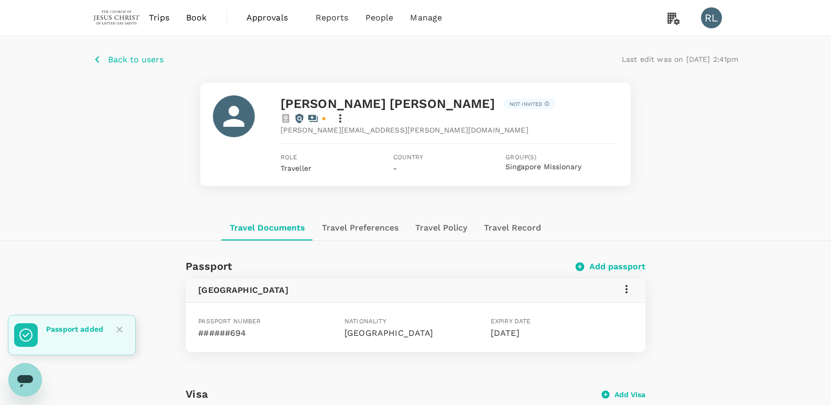
click at [626, 283] on icon at bounding box center [626, 289] width 13 height 13
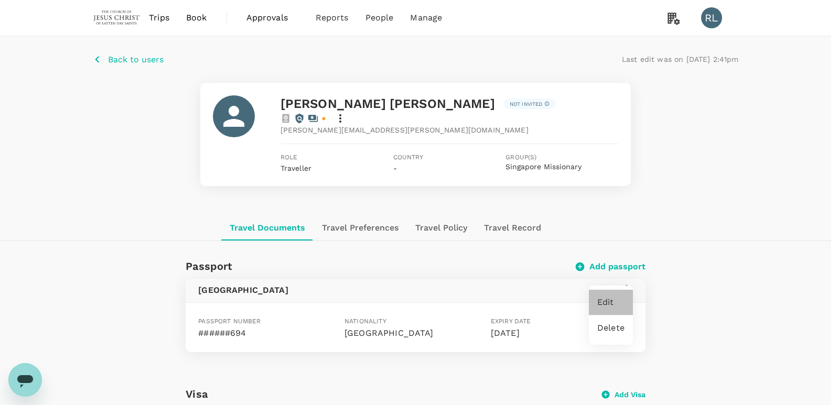
click at [618, 305] on span "Edit" at bounding box center [610, 302] width 27 height 13
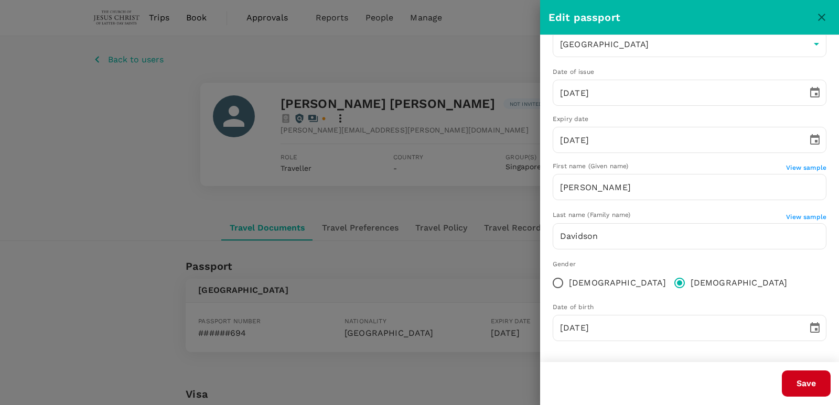
click at [797, 384] on button "Save" at bounding box center [806, 384] width 49 height 26
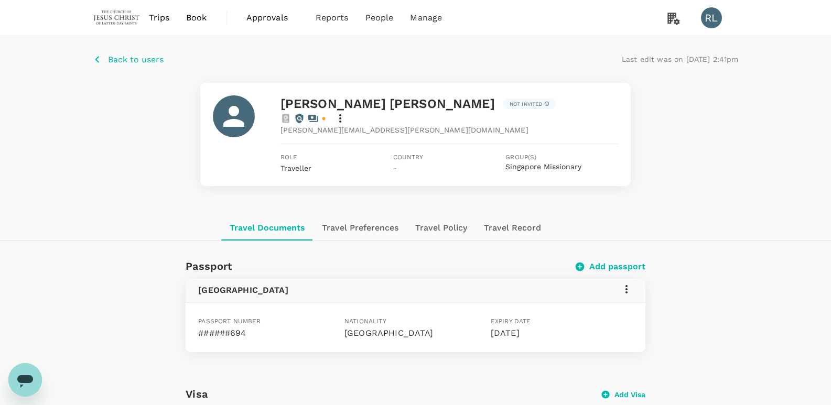
click at [148, 58] on p "Back to users" at bounding box center [136, 59] width 56 height 13
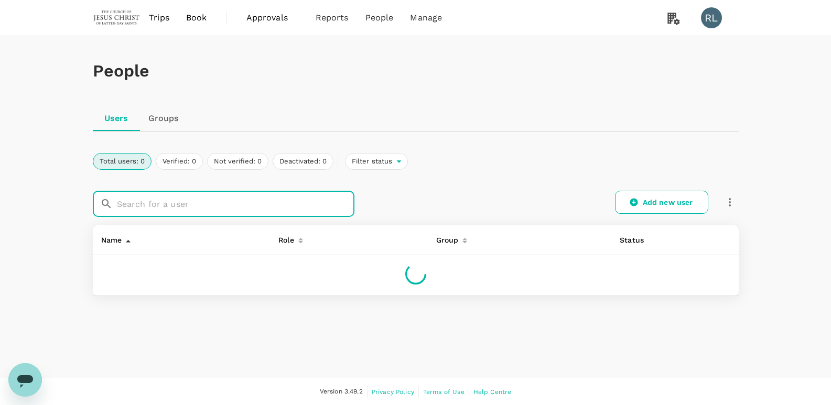
click at [163, 202] on input "text" at bounding box center [236, 204] width 238 height 26
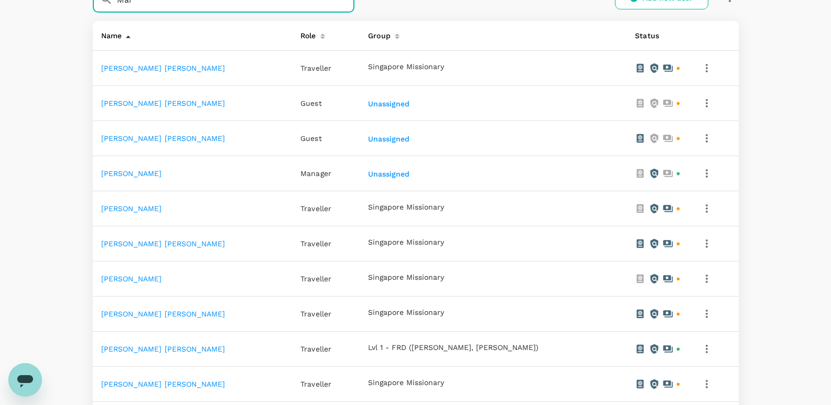
scroll to position [210, 0]
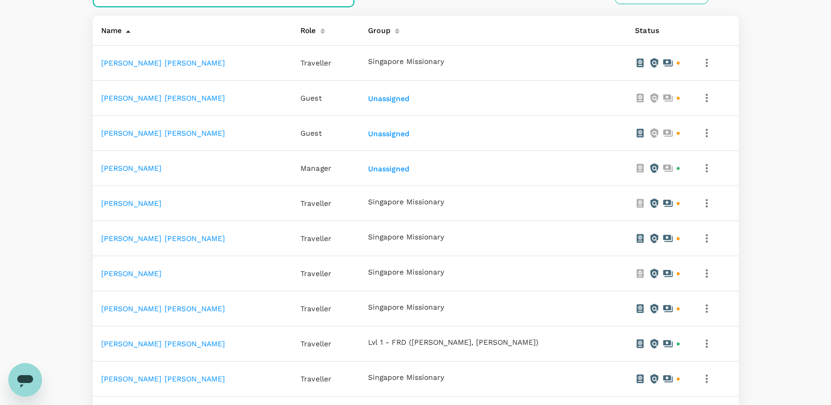
type input "Mar"
click at [162, 203] on link "[PERSON_NAME]" at bounding box center [131, 203] width 61 height 8
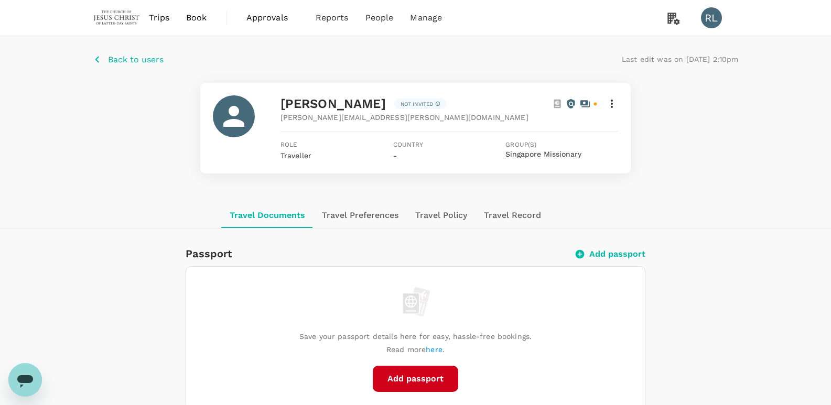
click at [412, 381] on button "Add passport" at bounding box center [415, 379] width 85 height 26
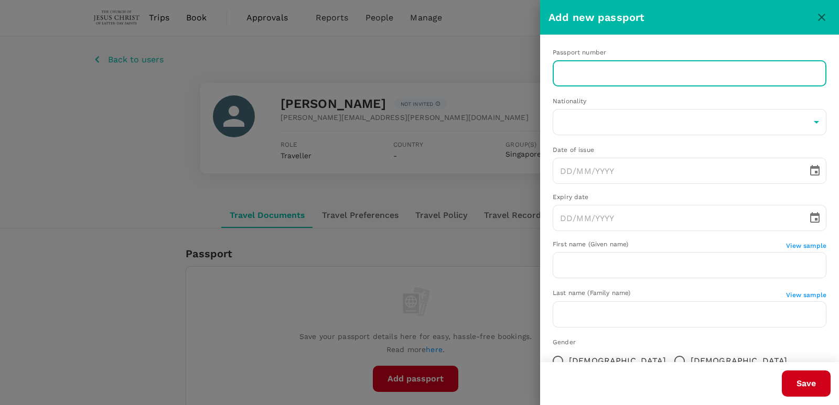
click at [630, 86] on input "text" at bounding box center [690, 73] width 274 height 26
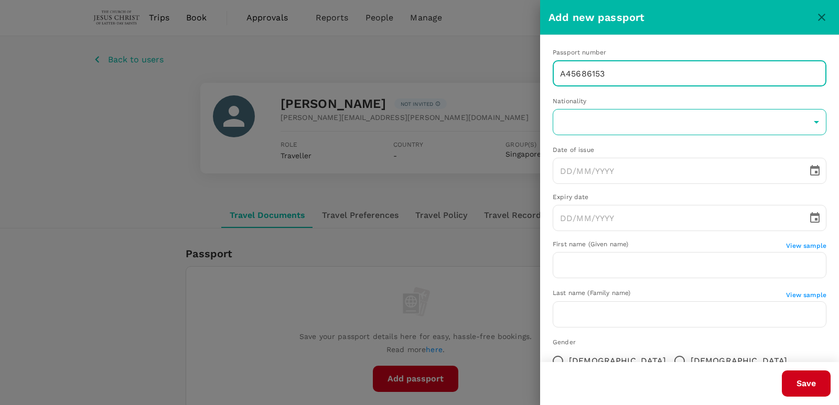
type input "A45686153"
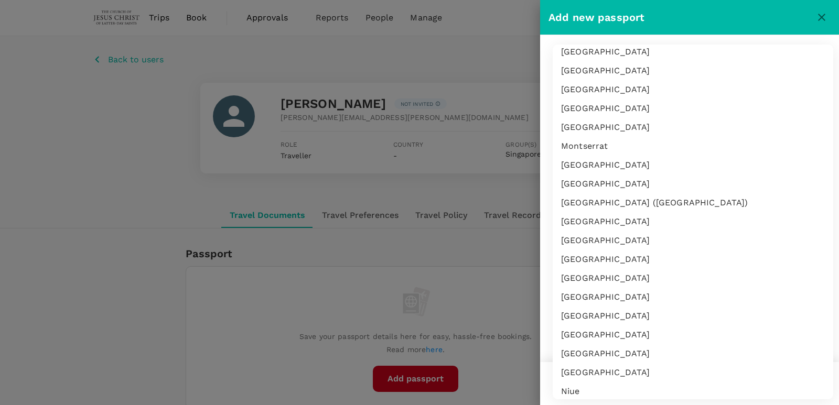
scroll to position [4160, 0]
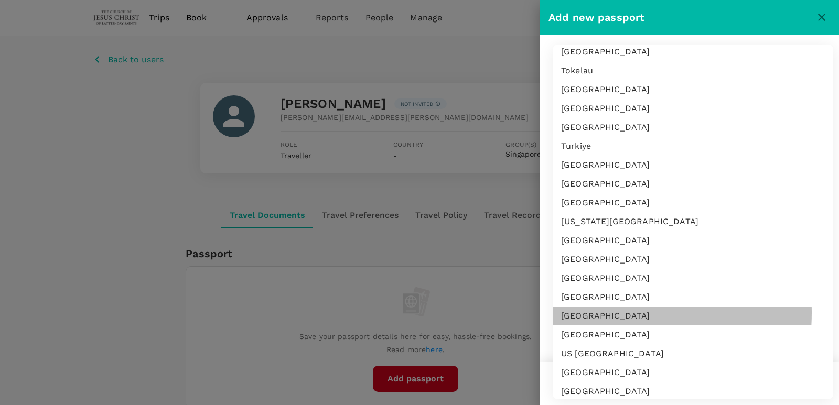
click at [584, 313] on li "[GEOGRAPHIC_DATA]" at bounding box center [693, 316] width 281 height 19
type input "US"
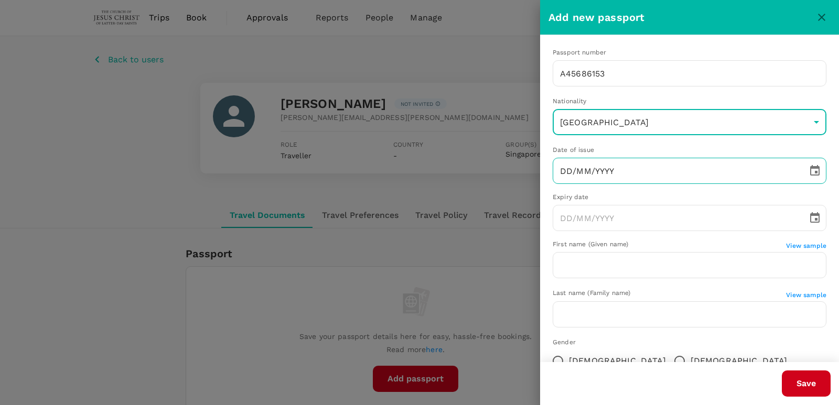
click at [628, 171] on input "DD/MM/YYYY" at bounding box center [677, 171] width 248 height 26
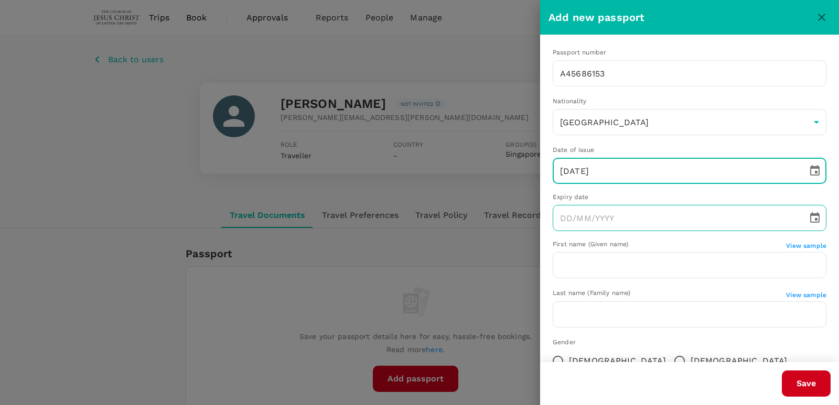
type input "[DATE]"
click at [624, 220] on input "DD/MM/YYYY" at bounding box center [677, 218] width 248 height 26
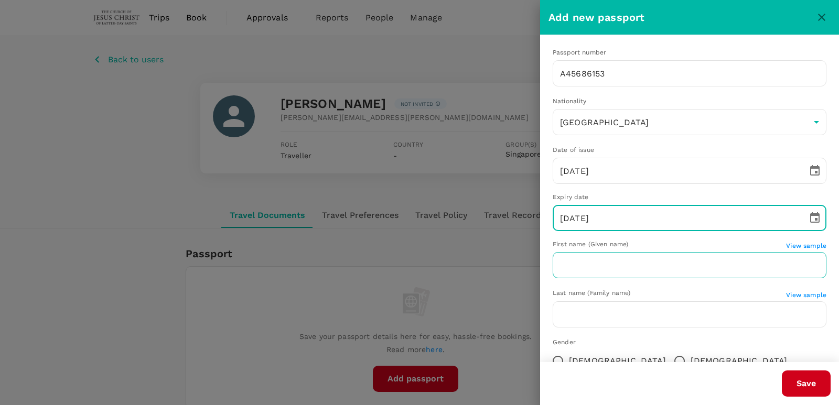
type input "[DATE]"
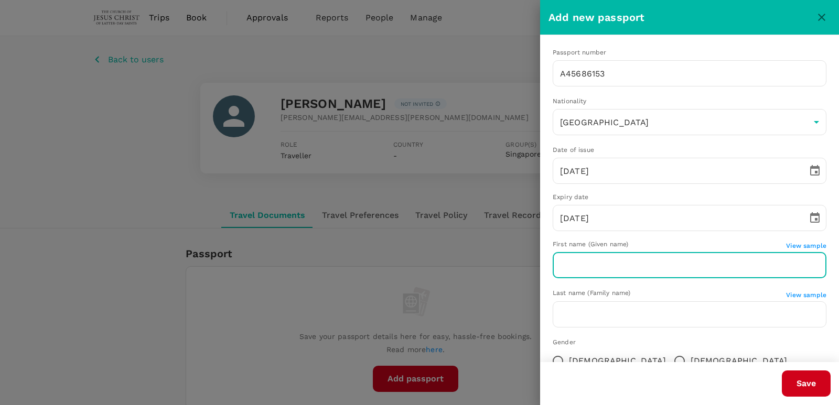
click at [588, 271] on input "text" at bounding box center [690, 265] width 274 height 26
type input "[PERSON_NAME]"
click at [572, 323] on input "text" at bounding box center [690, 315] width 274 height 26
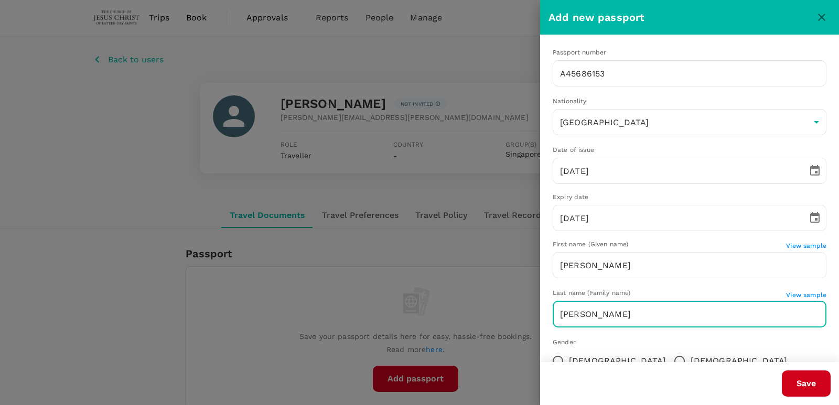
scroll to position [52, 0]
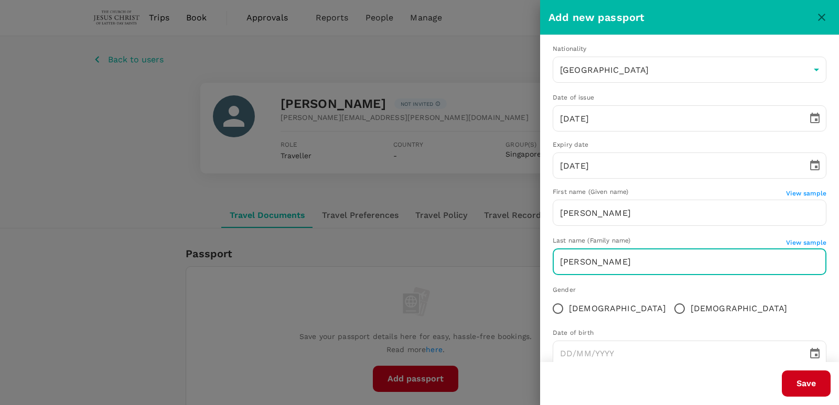
type input "[PERSON_NAME]"
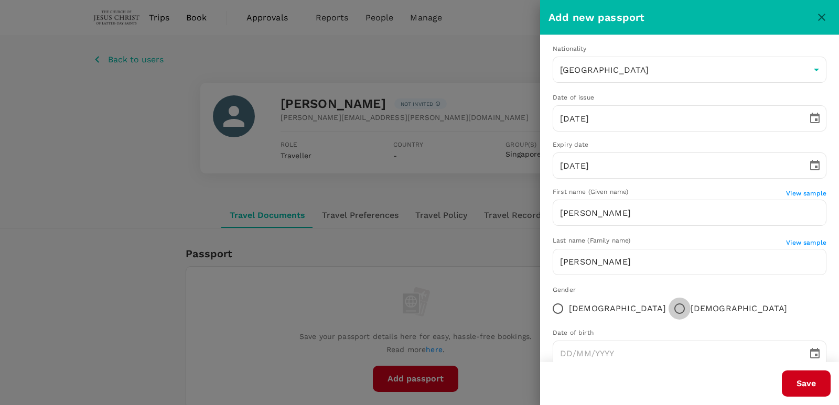
click at [669, 311] on input "[DEMOGRAPHIC_DATA]" at bounding box center [680, 309] width 22 height 22
radio input "true"
click at [632, 349] on input "DD/MM/YYYY" at bounding box center [677, 354] width 248 height 26
type input "[DATE]"
click at [662, 370] on div "Save" at bounding box center [685, 379] width 291 height 35
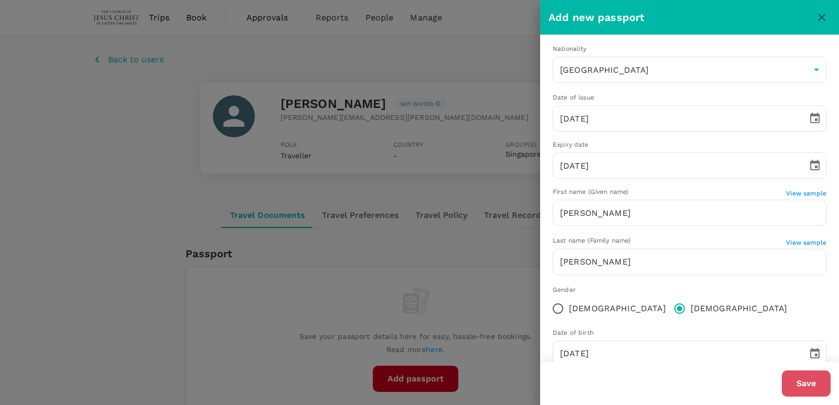
click at [808, 384] on button "Save" at bounding box center [806, 384] width 49 height 26
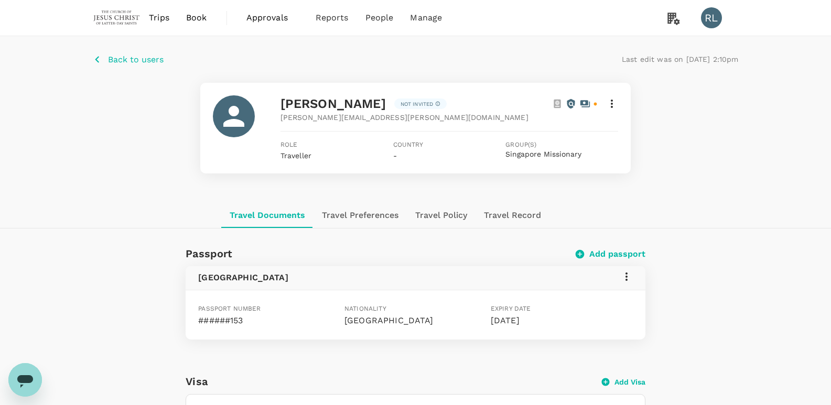
click at [158, 62] on p "Back to users" at bounding box center [136, 59] width 56 height 13
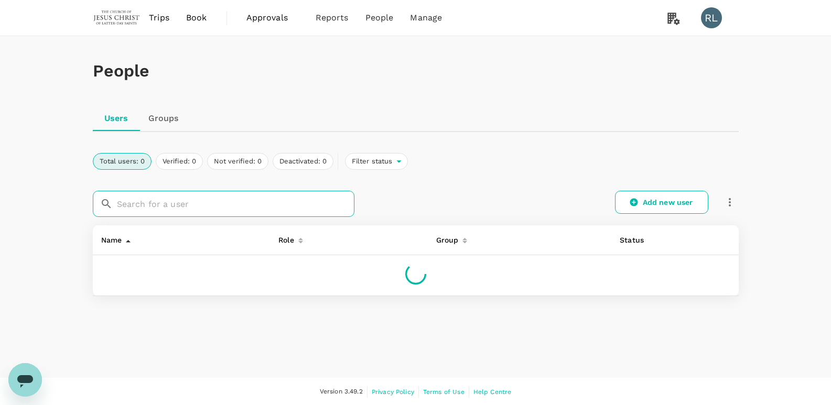
click at [170, 207] on input "text" at bounding box center [236, 204] width 238 height 26
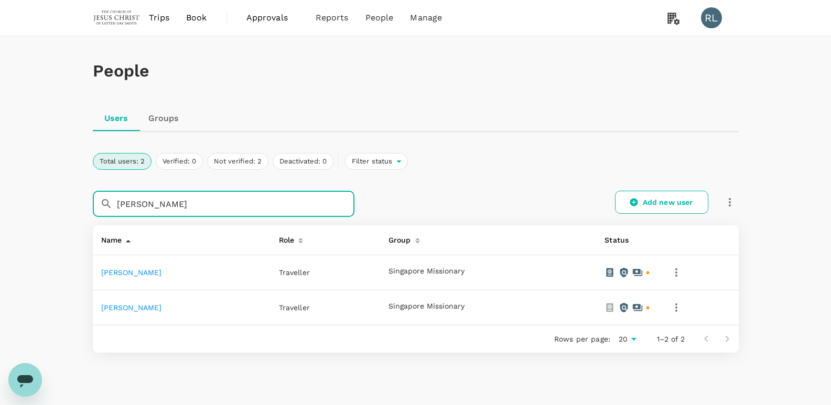
type input "[PERSON_NAME]"
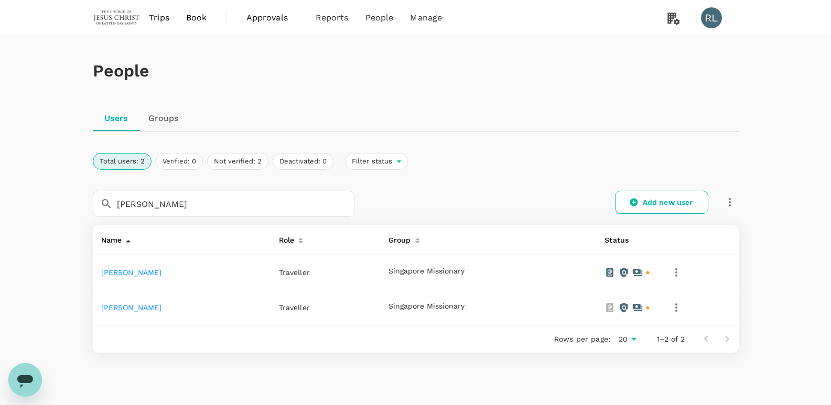
click at [135, 308] on link "[PERSON_NAME]" at bounding box center [131, 308] width 61 height 8
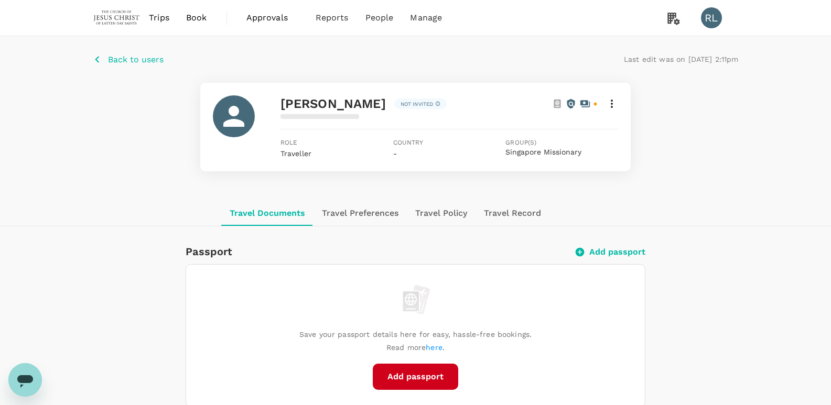
click at [432, 384] on button "Add passport" at bounding box center [415, 377] width 85 height 26
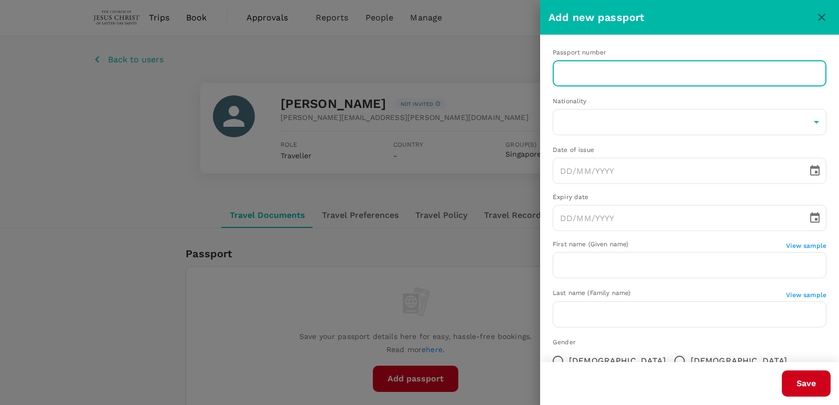
click at [608, 82] on input "text" at bounding box center [690, 73] width 274 height 26
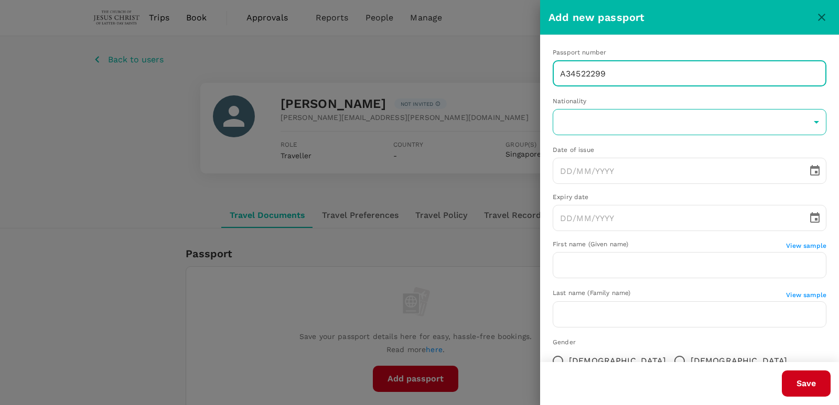
type input "A34522299"
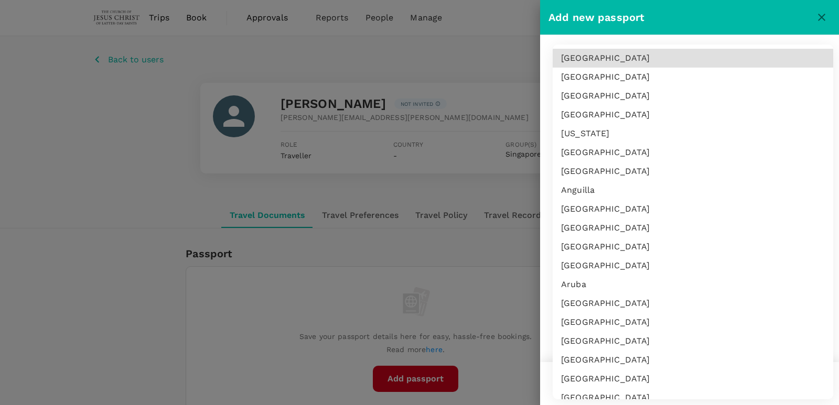
scroll to position [4160, 0]
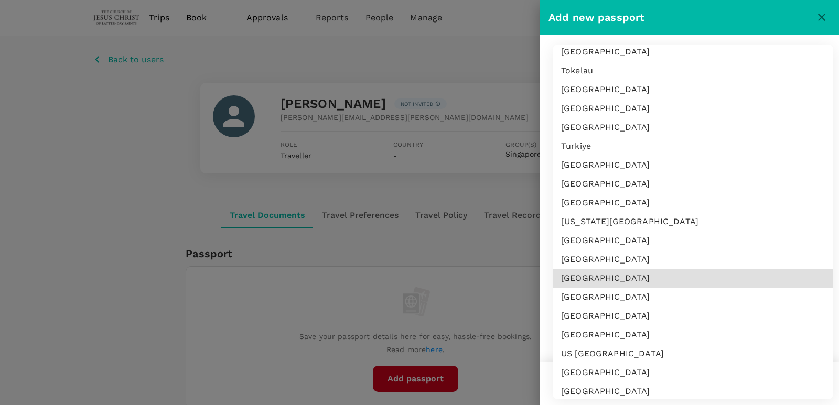
click at [589, 312] on li "[GEOGRAPHIC_DATA]" at bounding box center [693, 316] width 281 height 19
type input "US"
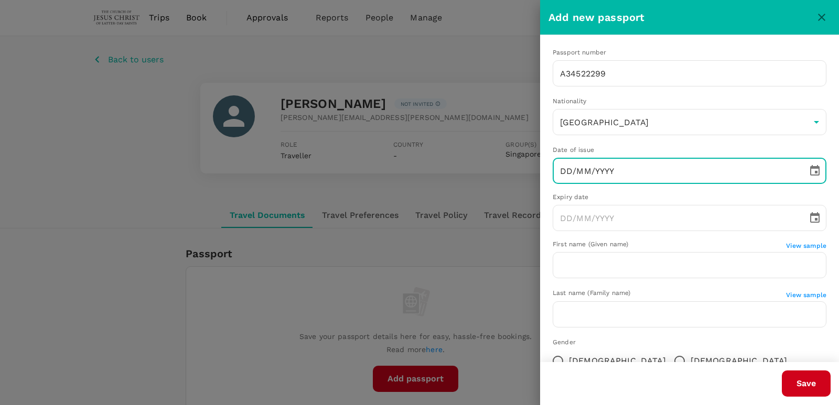
click at [602, 178] on input "DD/MM/YYYY" at bounding box center [677, 171] width 248 height 26
type input "[DATE]"
click at [649, 216] on input "DD/MM/YYYY" at bounding box center [677, 218] width 248 height 26
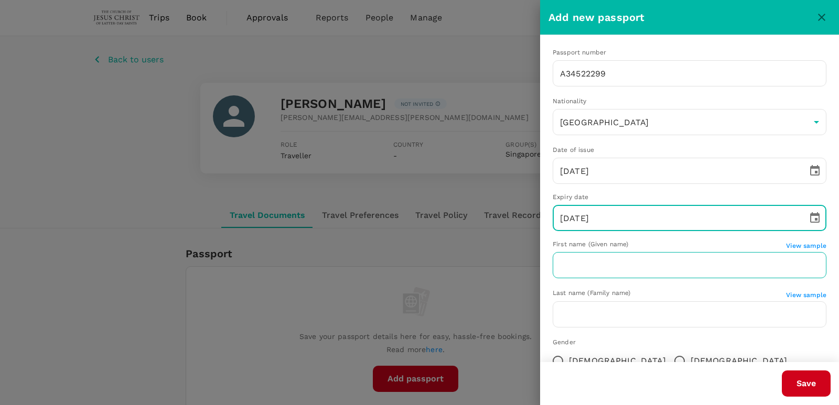
type input "[DATE]"
click at [640, 271] on input "text" at bounding box center [690, 265] width 274 height 26
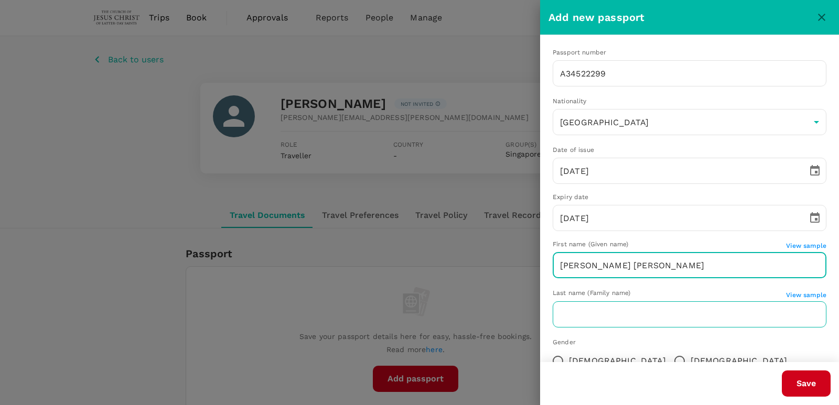
type input "[PERSON_NAME] [PERSON_NAME]"
click at [632, 326] on input "text" at bounding box center [690, 315] width 274 height 26
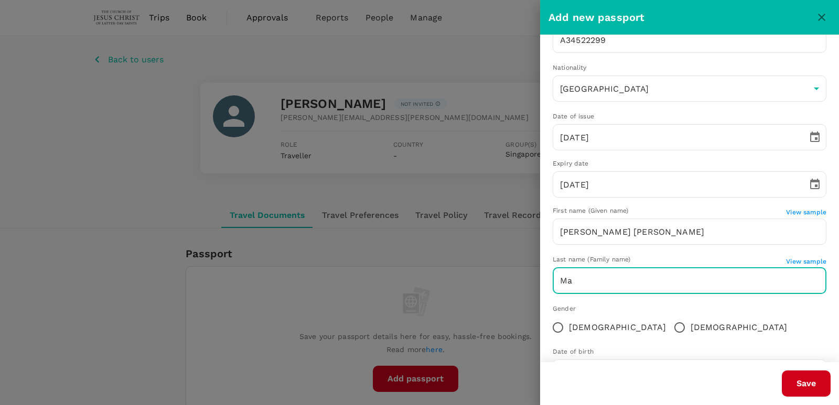
scroll to position [52, 0]
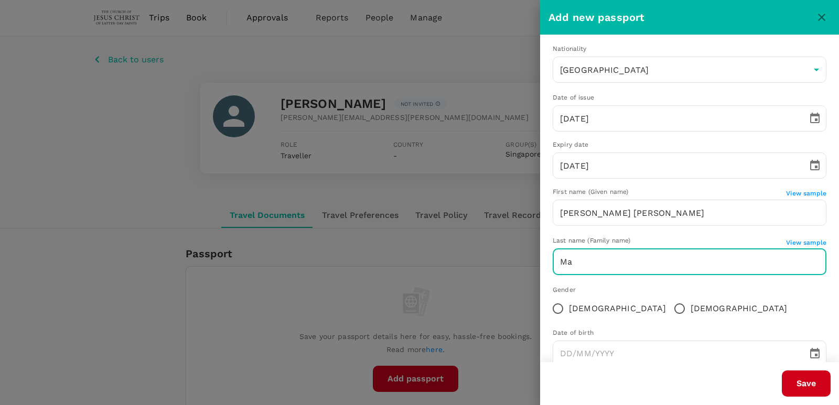
type input "[PERSON_NAME]"
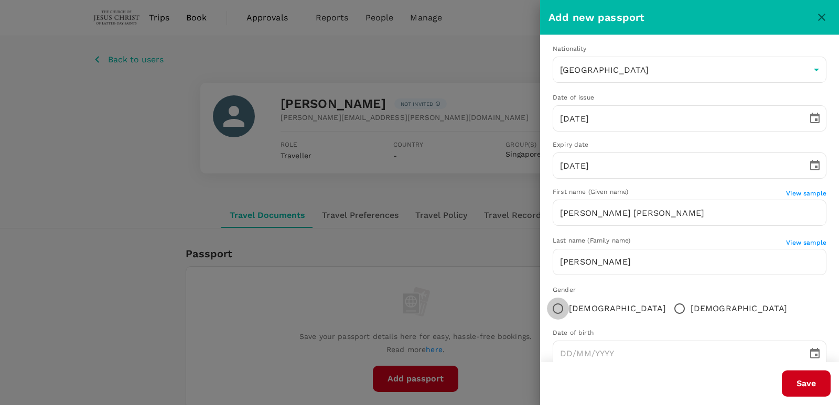
click at [559, 306] on input "[DEMOGRAPHIC_DATA]" at bounding box center [558, 309] width 22 height 22
radio input "true"
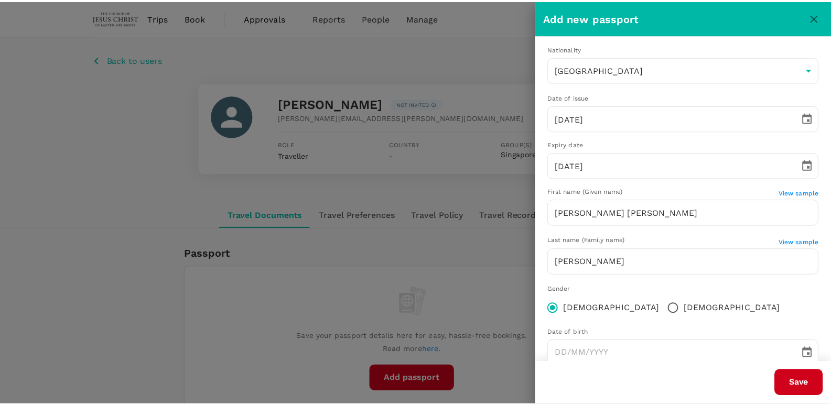
scroll to position [78, 0]
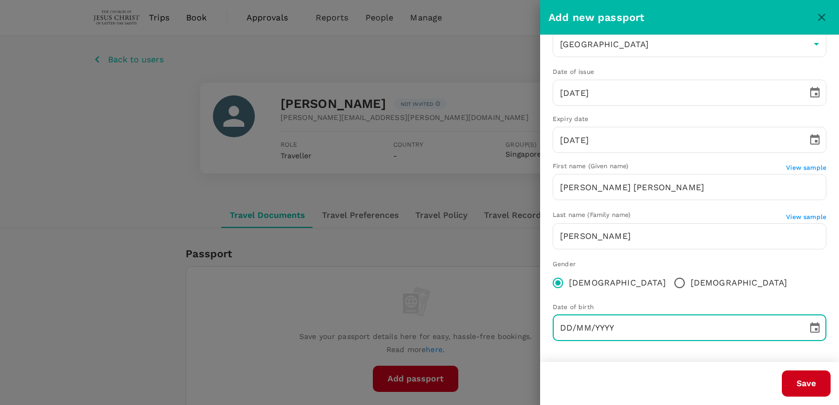
click at [634, 326] on input "DD/MM/YYYY" at bounding box center [677, 328] width 248 height 26
type input "[DATE]"
click at [790, 384] on button "Save" at bounding box center [806, 384] width 49 height 26
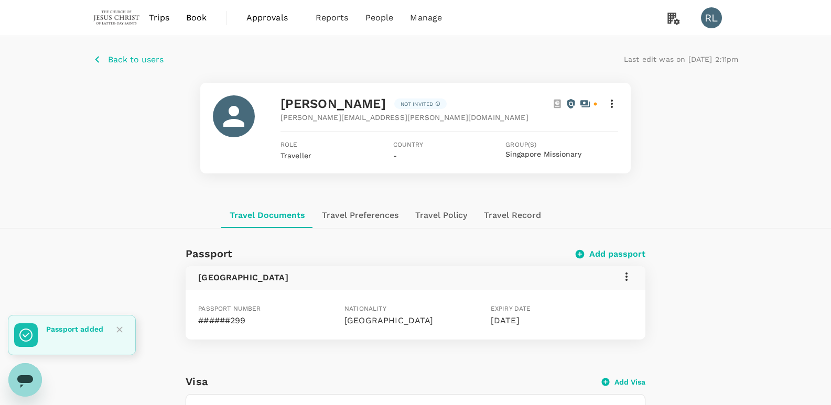
click at [143, 61] on p "Back to users" at bounding box center [136, 59] width 56 height 13
